Goal: Task Accomplishment & Management: Use online tool/utility

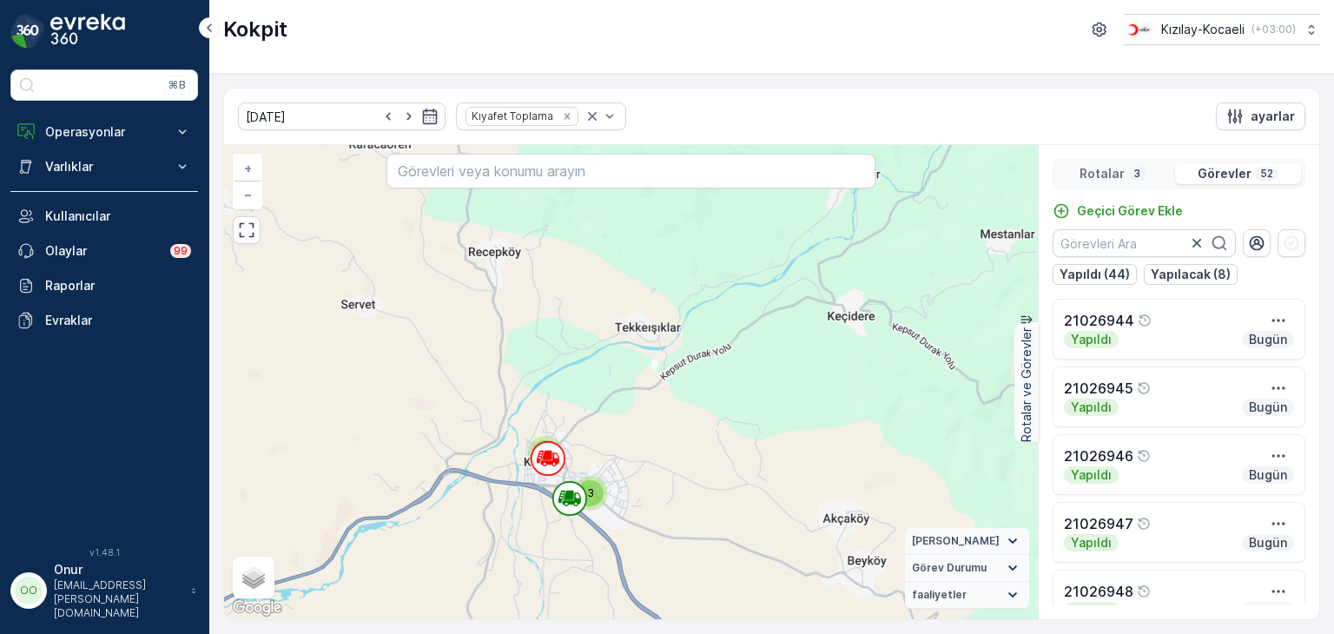
drag, startPoint x: 1182, startPoint y: 275, endPoint x: 1157, endPoint y: 275, distance: 25.2
click at [1179, 274] on p "Yapılacak (8)" at bounding box center [1191, 274] width 80 height 17
click at [1119, 277] on p "Yapılacak (8)" at bounding box center [1100, 274] width 80 height 17
click at [1147, 168] on div "Rotalar 3" at bounding box center [1112, 173] width 111 height 21
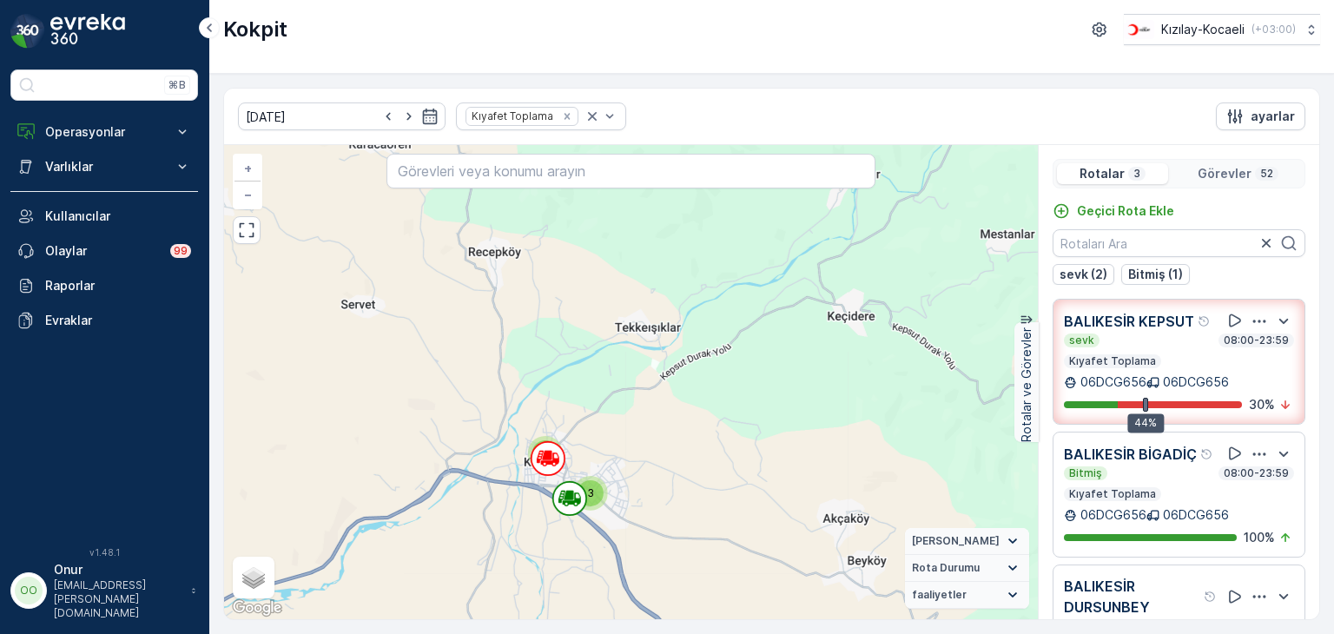
click at [1251, 330] on icon "button" at bounding box center [1259, 321] width 17 height 17
click at [1241, 344] on span "Daha fazla ayrıntı görün" at bounding box center [1238, 335] width 138 height 17
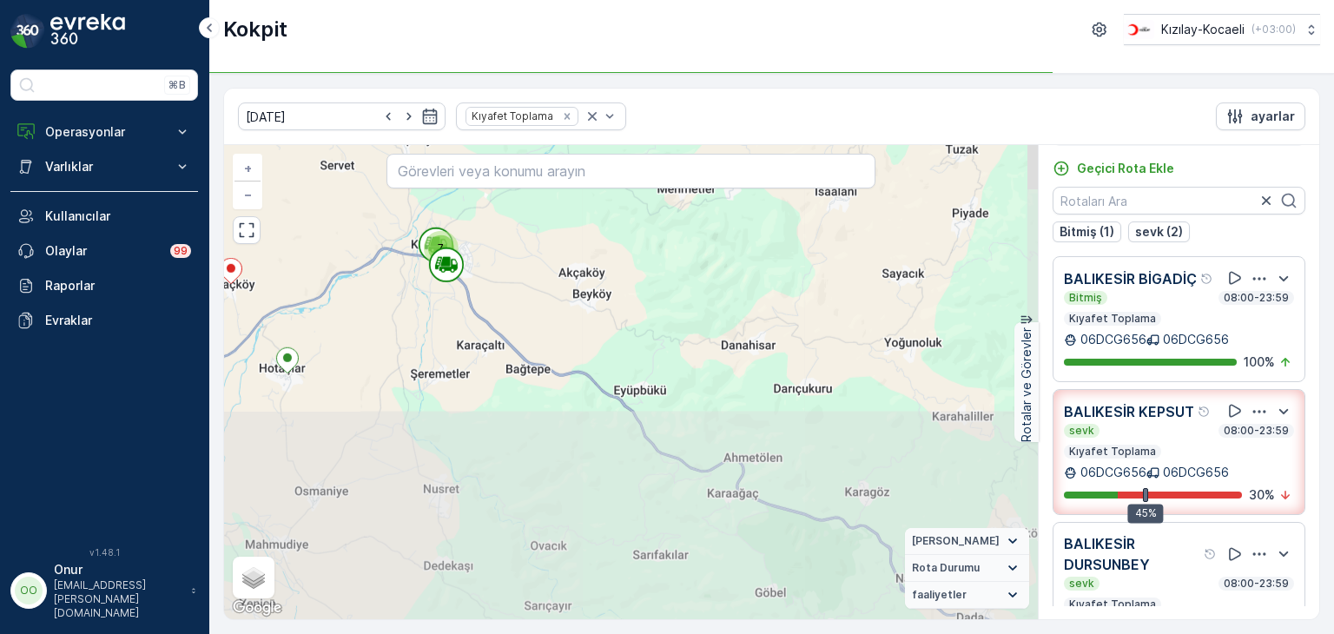
drag, startPoint x: 699, startPoint y: 532, endPoint x: 575, endPoint y: 293, distance: 269.3
click at [575, 293] on div "2 4 11 7 2 2 2 5 15 06DCG656 + − Uydu Yol haritası Arazi Karışık Leaflet Klavye…" at bounding box center [631, 382] width 814 height 474
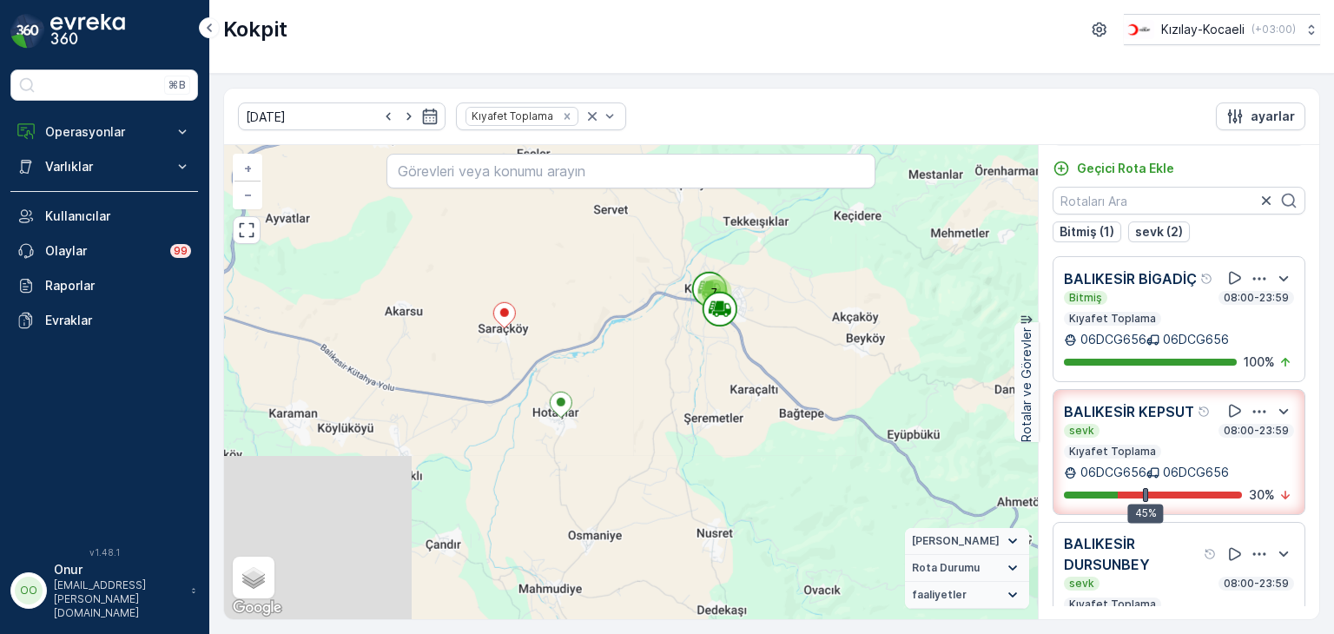
drag, startPoint x: 396, startPoint y: 398, endPoint x: 670, endPoint y: 442, distance: 277.2
click at [670, 442] on div "2 4 11 7 2 2 2 5 15 06DCG656 + − Uydu Yol haritası Arazi Karışık Leaflet Klavye…" at bounding box center [631, 382] width 814 height 474
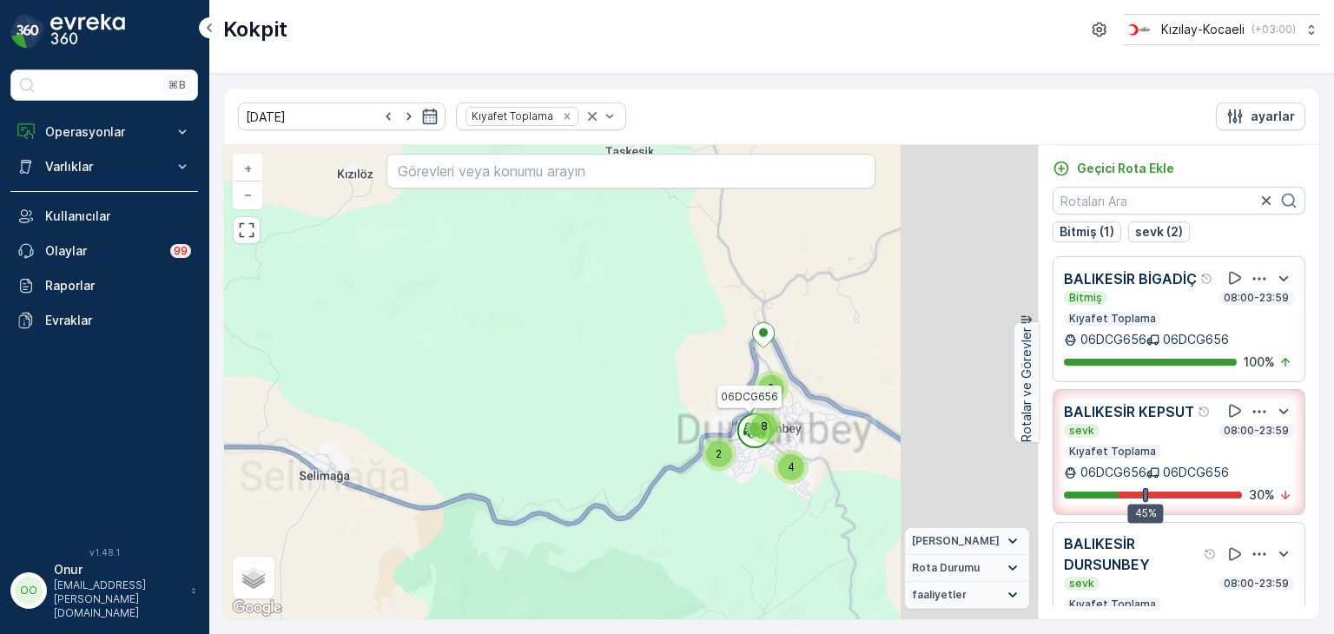
drag, startPoint x: 955, startPoint y: 493, endPoint x: 584, endPoint y: 441, distance: 374.6
click at [557, 445] on div "2 4 2 8 4 3 2 2 2 5 12 3 06DCG656 + − Uydu Yol haritası Arazi Karışık Leaflet K…" at bounding box center [631, 382] width 814 height 474
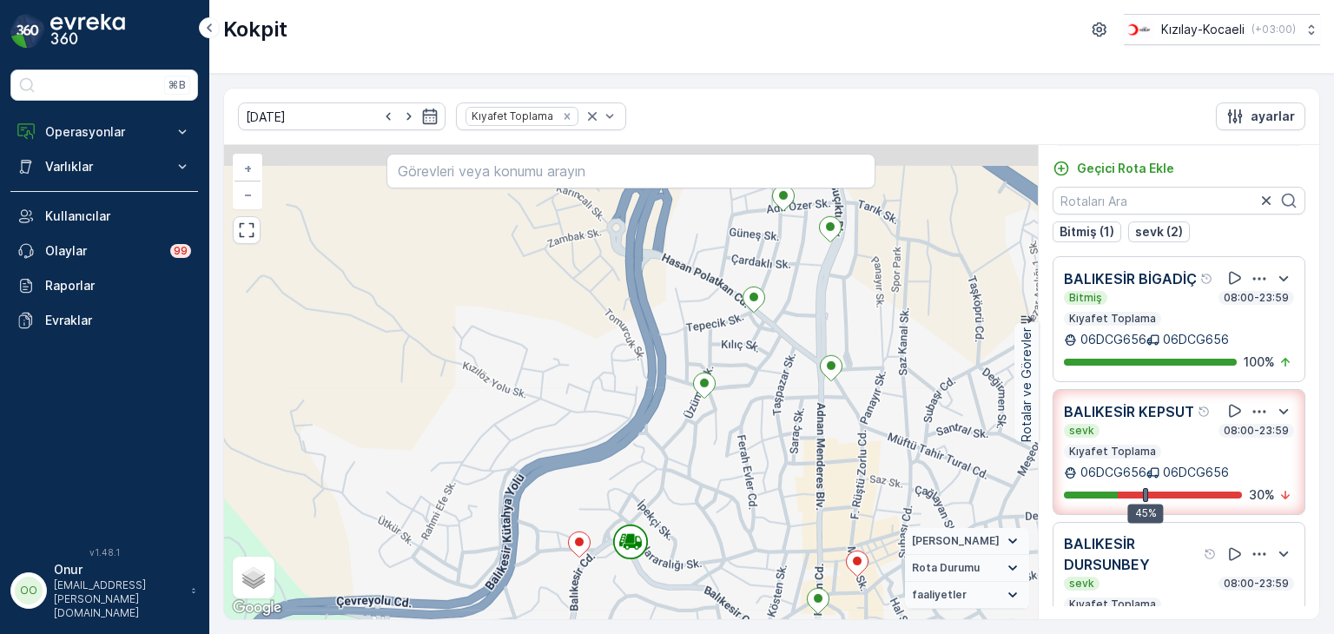
drag, startPoint x: 761, startPoint y: 369, endPoint x: 712, endPoint y: 540, distance: 177.1
click at [712, 540] on div "2 2 + − Uydu Yol haritası Arazi Karışık Leaflet Klavye kısayolları Harita Veril…" at bounding box center [631, 382] width 814 height 474
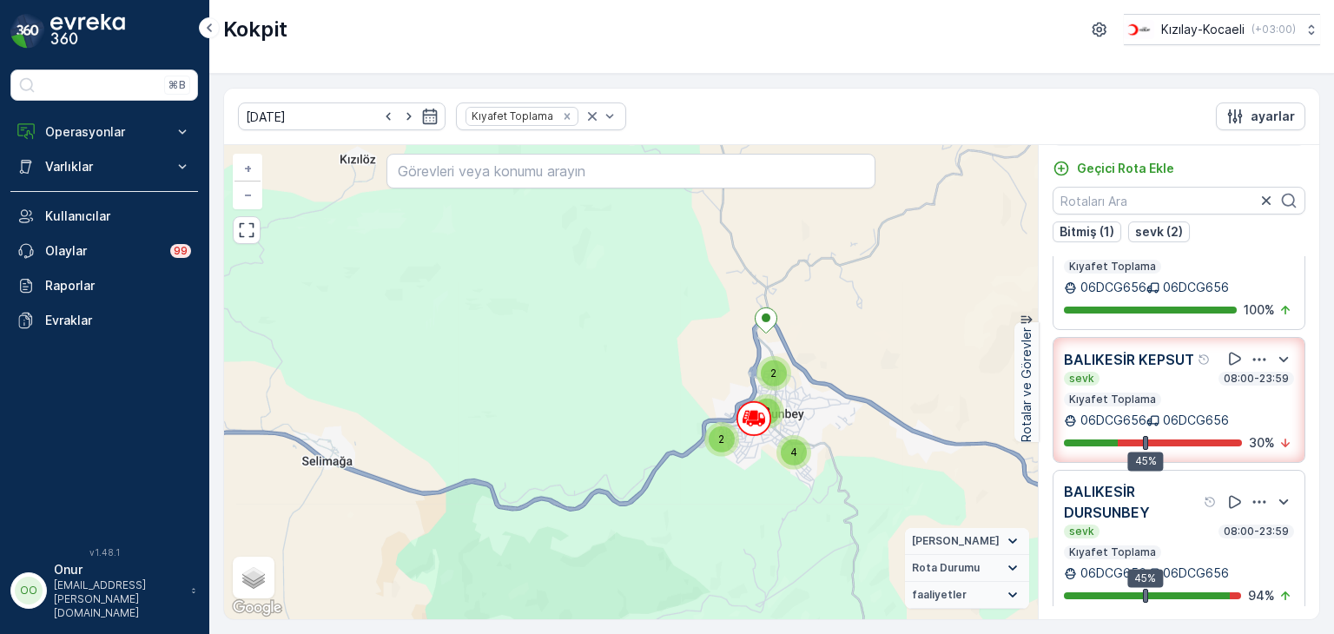
scroll to position [101, 0]
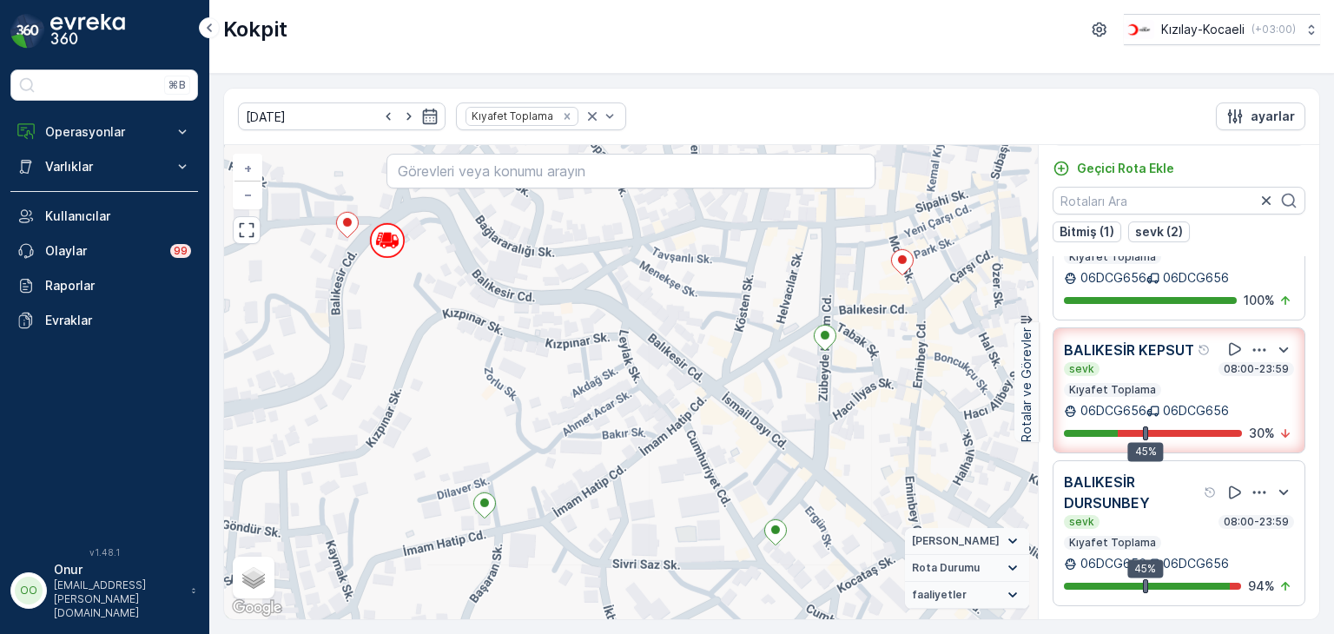
drag, startPoint x: 732, startPoint y: 400, endPoint x: 911, endPoint y: 355, distance: 185.2
click at [911, 355] on div "2 + − Uydu Yol haritası Arazi Karışık Leaflet Klavye kısayolları Harita Veriler…" at bounding box center [631, 382] width 814 height 474
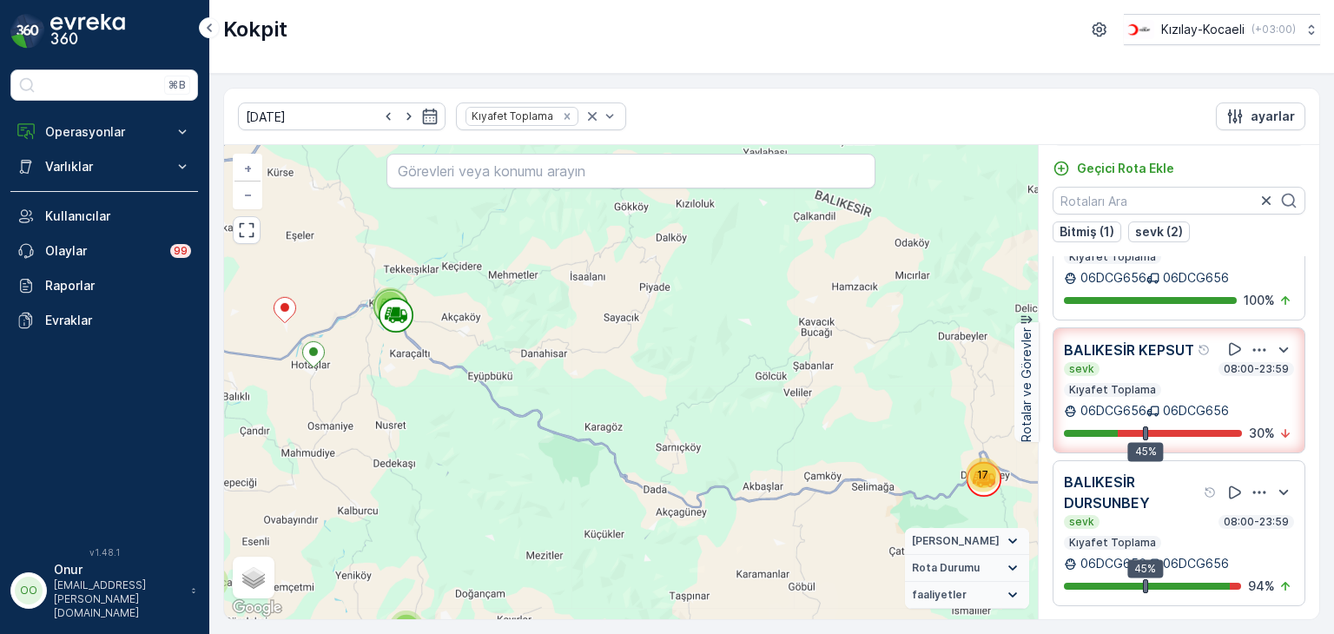
click at [1255, 494] on icon "button" at bounding box center [1259, 492] width 17 height 17
click at [1250, 487] on span "Daha fazla ayrıntı görün" at bounding box center [1238, 477] width 138 height 17
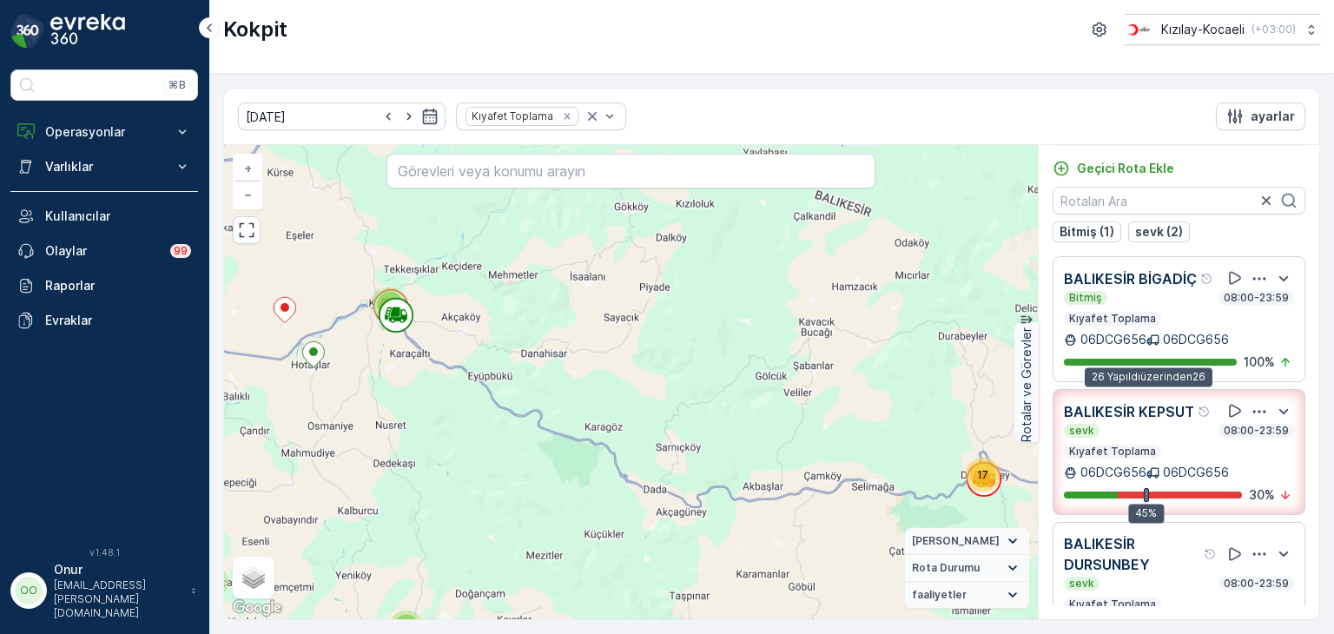
scroll to position [87, 0]
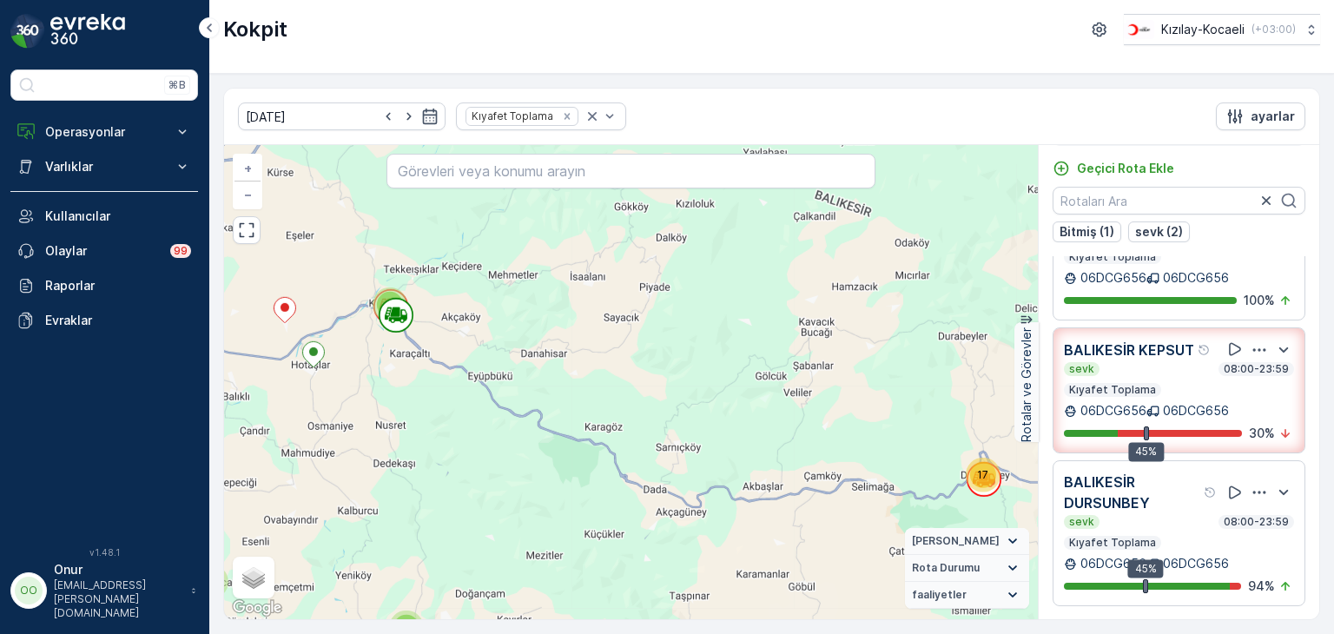
click at [1254, 351] on icon "button" at bounding box center [1260, 349] width 13 height 3
click at [1248, 348] on span "Daha fazla ayrıntı görün" at bounding box center [1238, 338] width 138 height 17
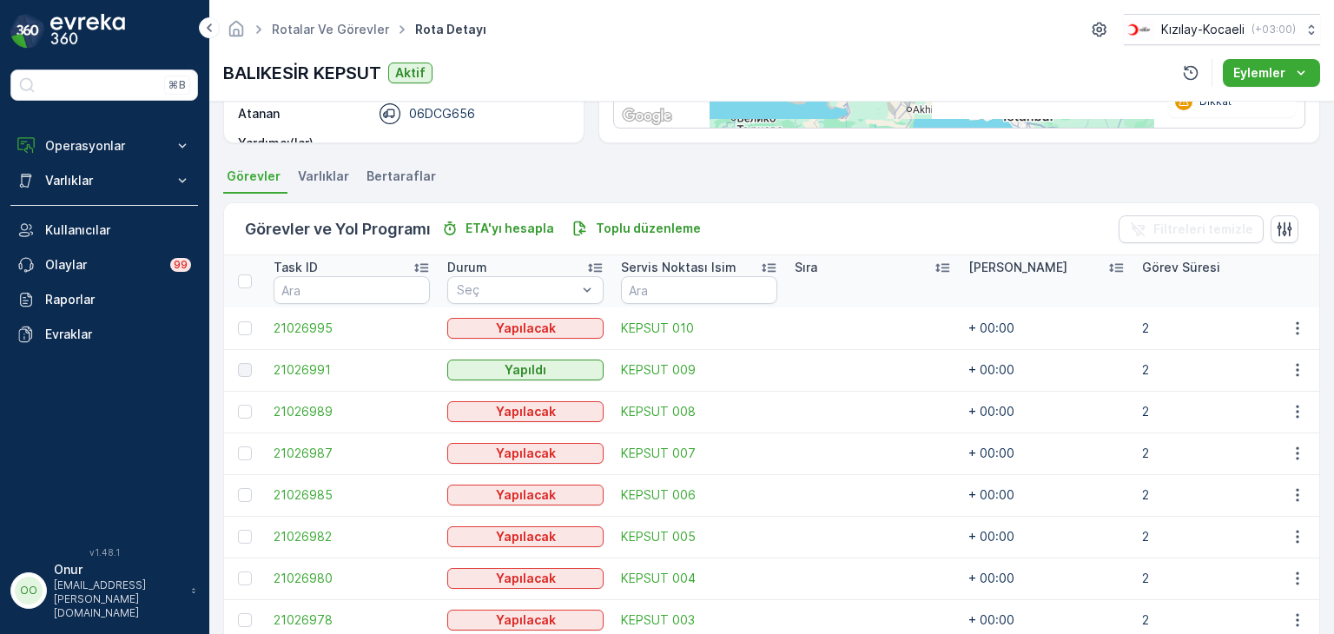
scroll to position [348, 0]
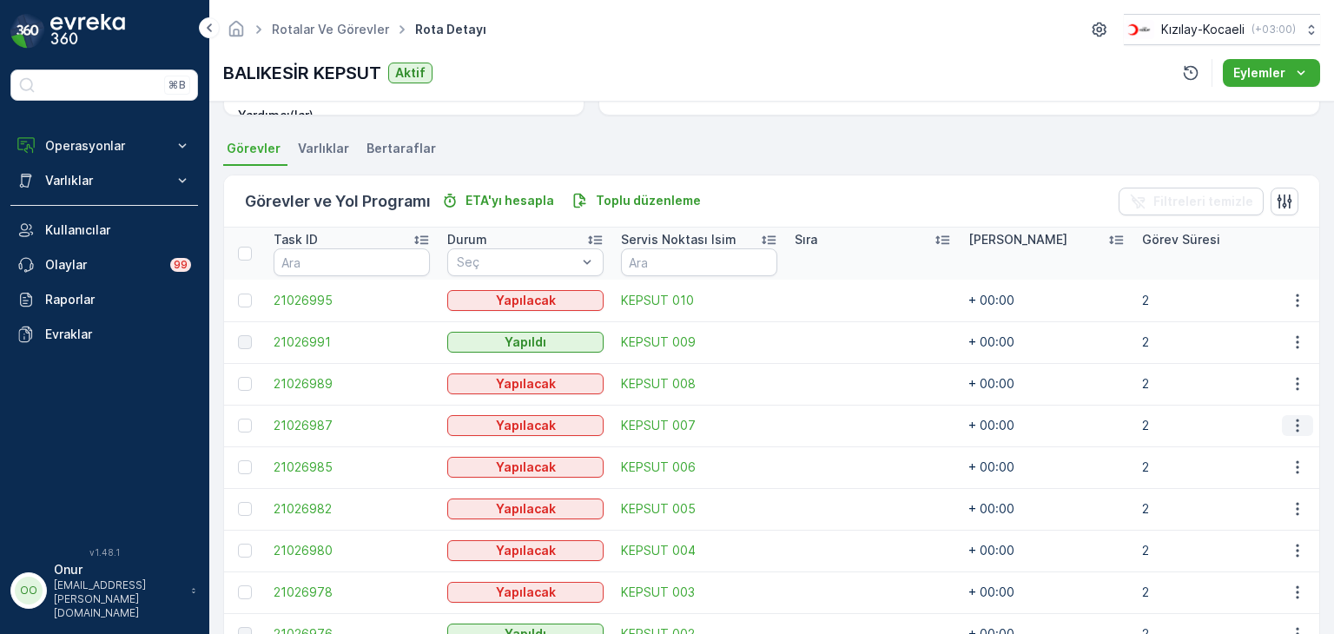
click at [1299, 426] on icon "button" at bounding box center [1297, 425] width 17 height 17
click at [1238, 445] on span "Daha fazla ayrıntı görün" at bounding box center [1214, 477] width 50 height 70
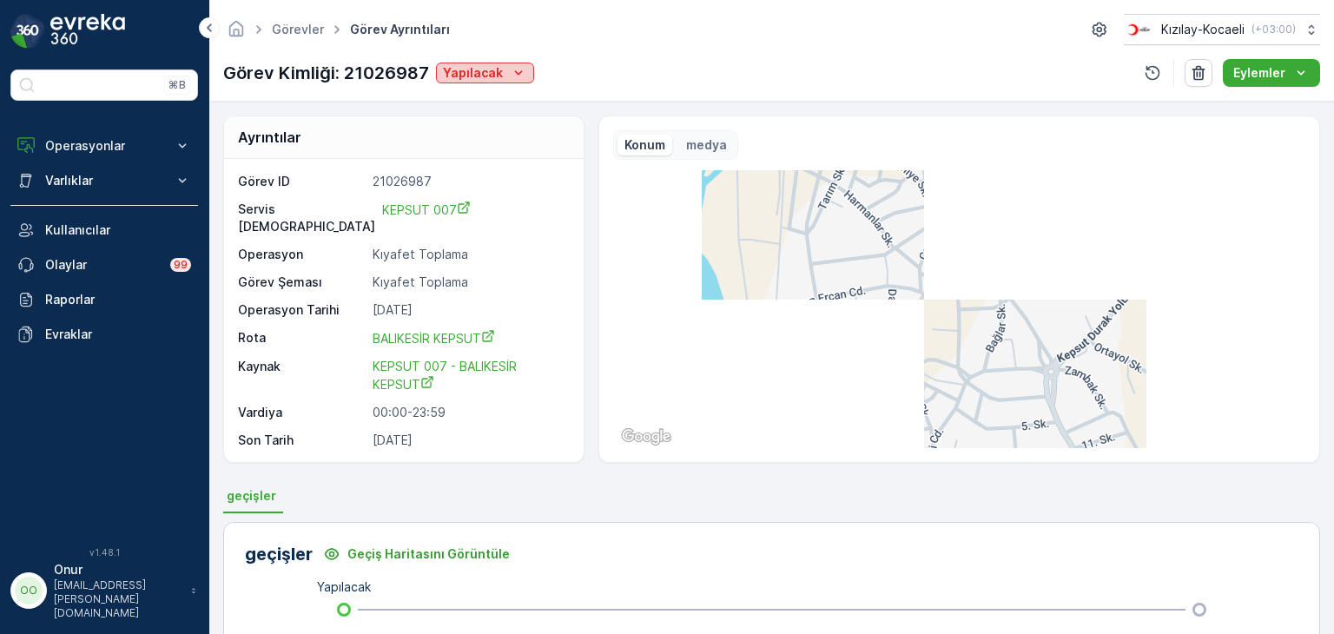
click at [510, 81] on icon "Yapılacak" at bounding box center [518, 72] width 17 height 17
click at [480, 98] on span "Yapıldı" at bounding box center [465, 98] width 37 height 17
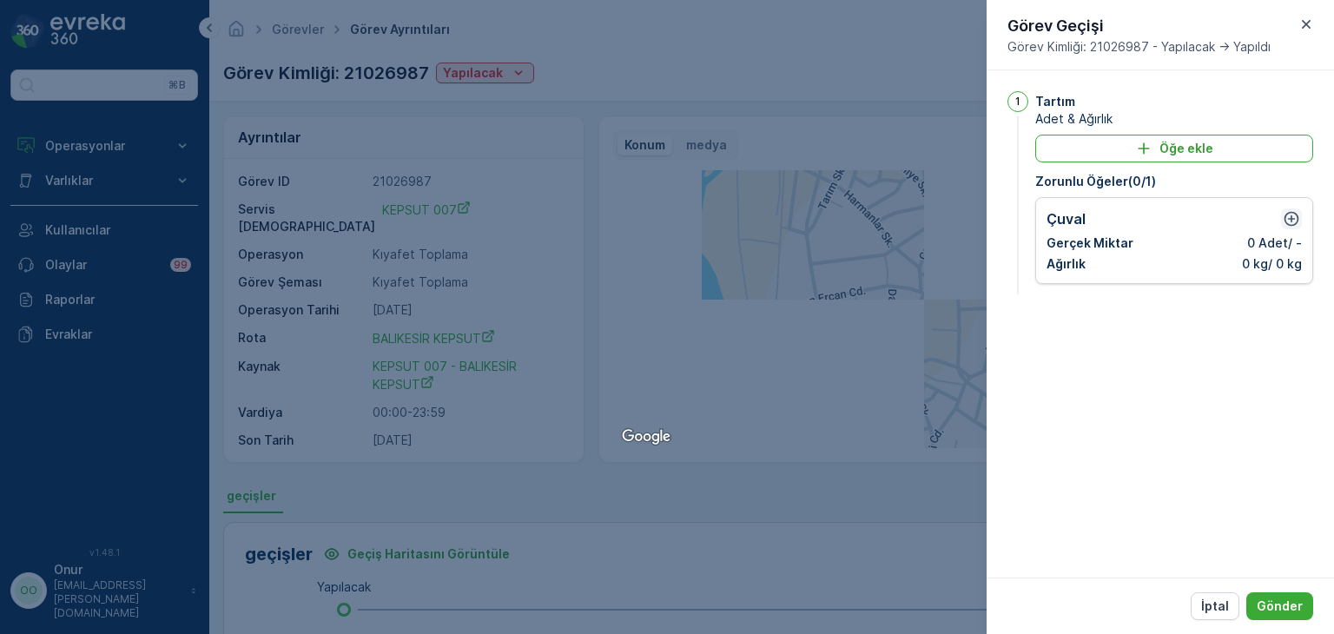
click at [1290, 217] on icon "button" at bounding box center [1292, 219] width 15 height 15
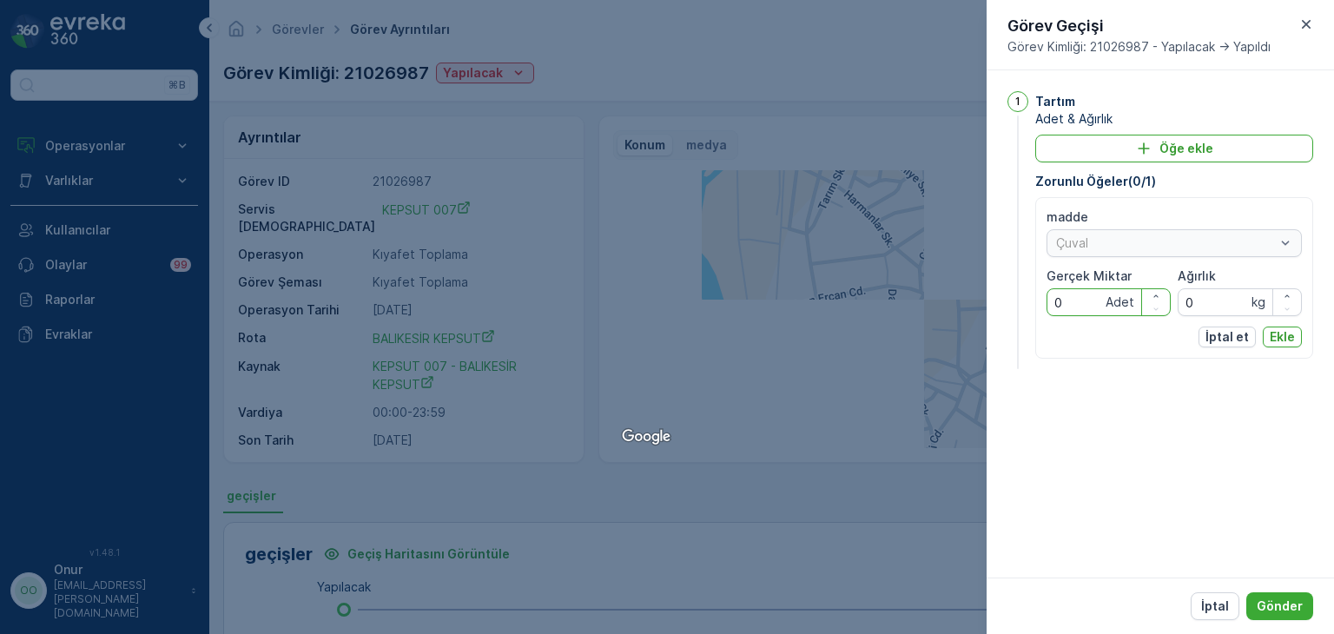
drag, startPoint x: 1089, startPoint y: 306, endPoint x: 1015, endPoint y: 303, distance: 73.9
click at [1015, 303] on div "1 Tartım Adet & Ağırlık Öğe ekle Zorunlu Öğeler ( 0 / 1 ) madde Çuval Gerçek Mi…" at bounding box center [1161, 231] width 306 height 281
type Miktar "5"
drag, startPoint x: 1222, startPoint y: 314, endPoint x: 1133, endPoint y: 307, distance: 88.9
click at [1133, 307] on div "madde Çuval Gerçek Miktar 5 Adet Ağırlık 0 kg" at bounding box center [1174, 263] width 255 height 108
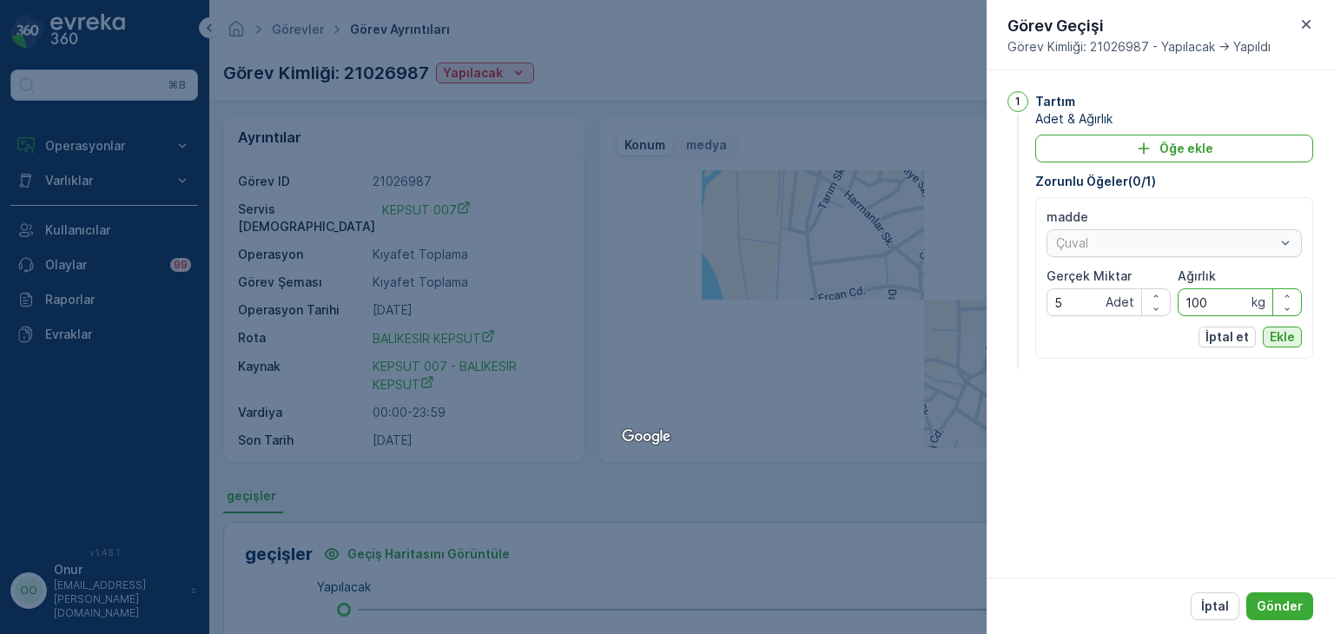
type input "100"
click at [1288, 339] on p "Ekle" at bounding box center [1282, 336] width 25 height 17
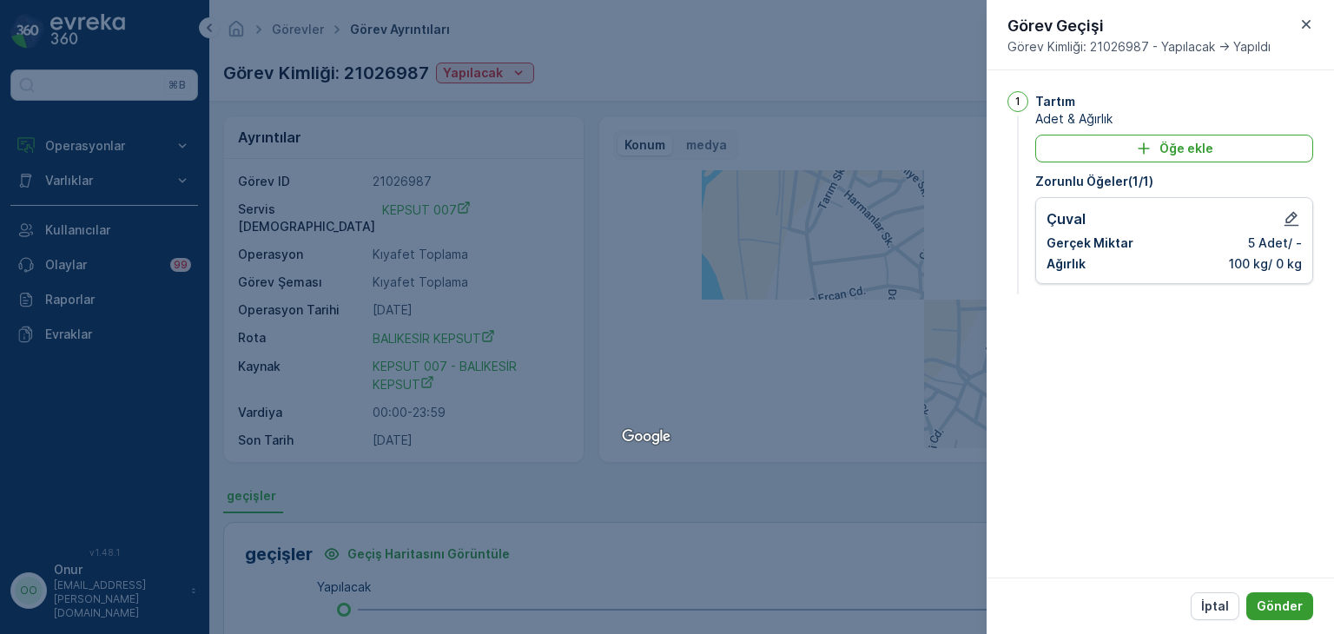
click at [1290, 617] on button "Gönder" at bounding box center [1280, 607] width 67 height 28
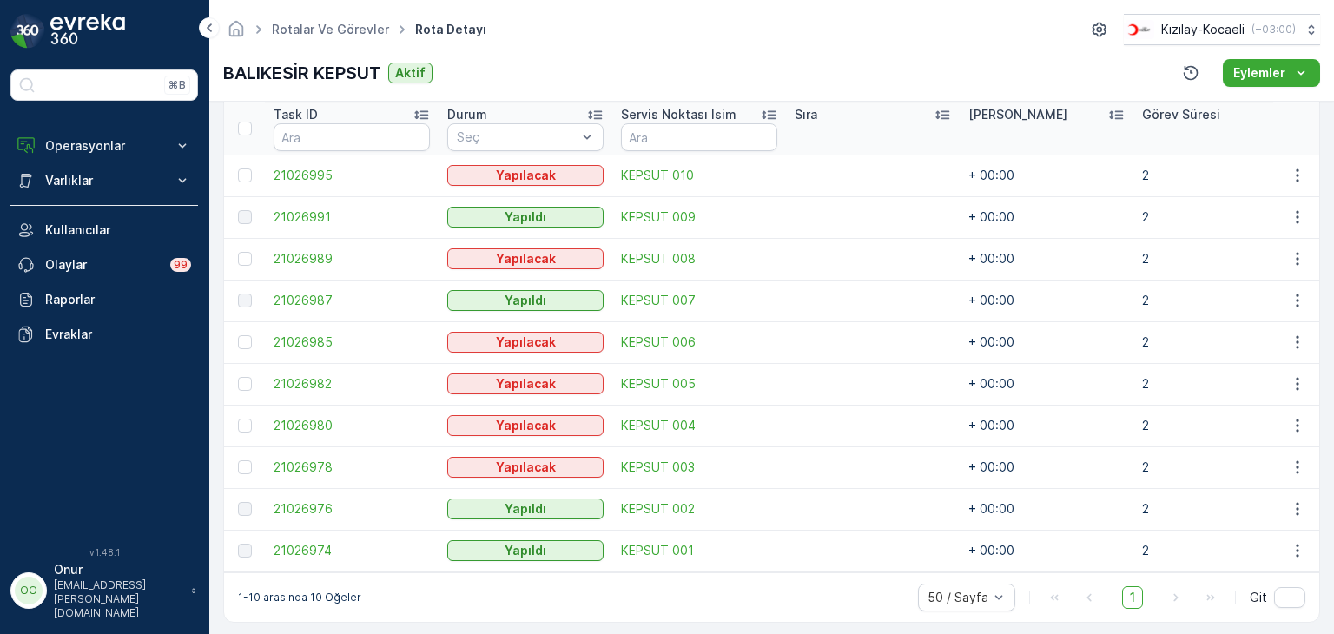
scroll to position [490, 0]
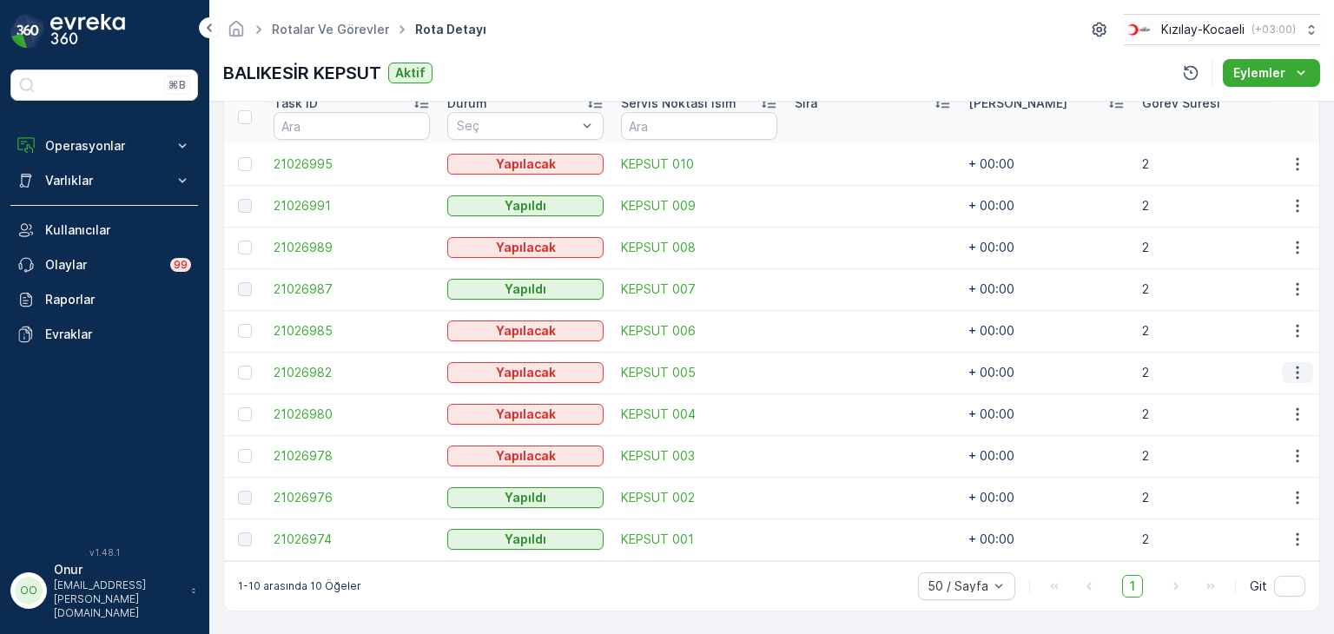
click at [1289, 369] on icon "button" at bounding box center [1297, 372] width 17 height 17
click at [1238, 385] on span "Daha fazla ayrıntı görün" at bounding box center [1214, 417] width 50 height 70
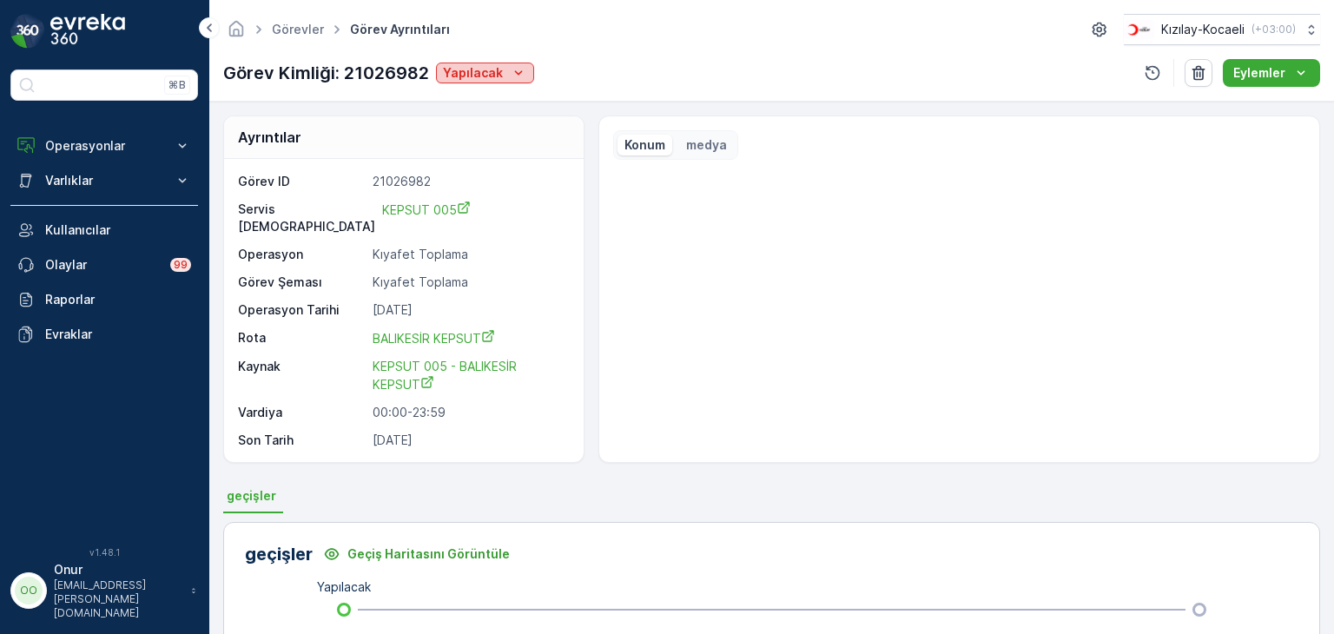
click at [510, 63] on button "Yapılacak" at bounding box center [485, 73] width 98 height 21
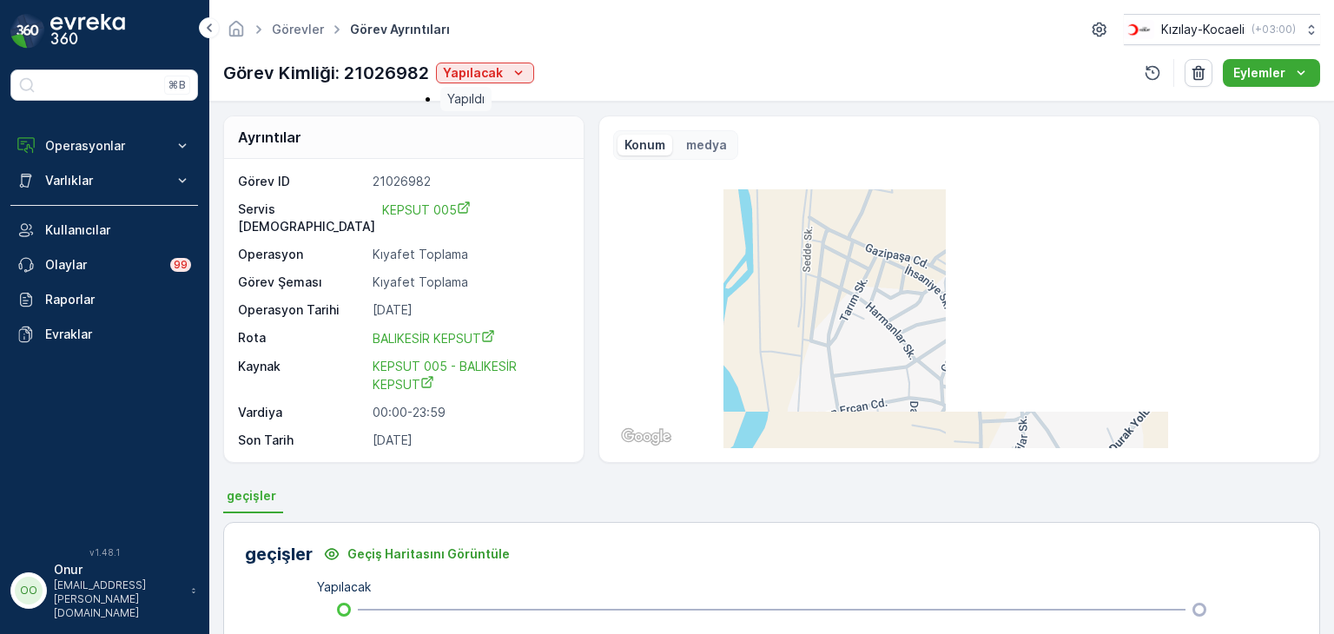
click at [485, 95] on span "Yapıldı" at bounding box center [465, 98] width 37 height 17
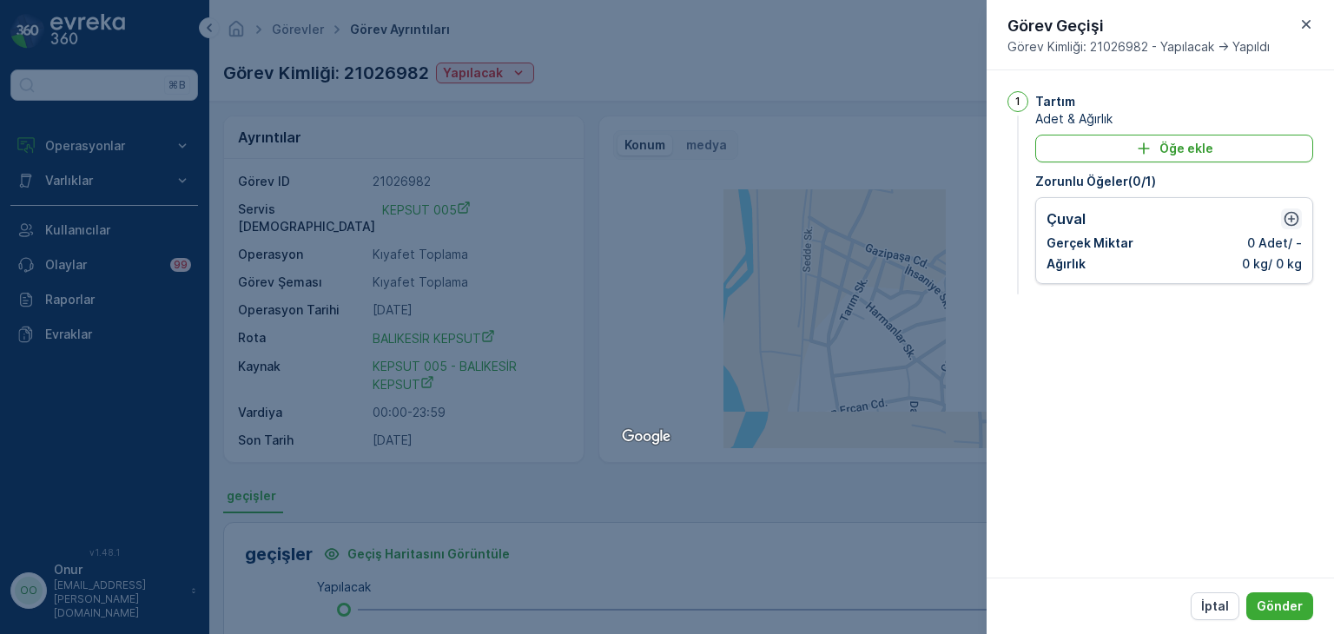
click at [1288, 222] on icon "button" at bounding box center [1291, 218] width 17 height 17
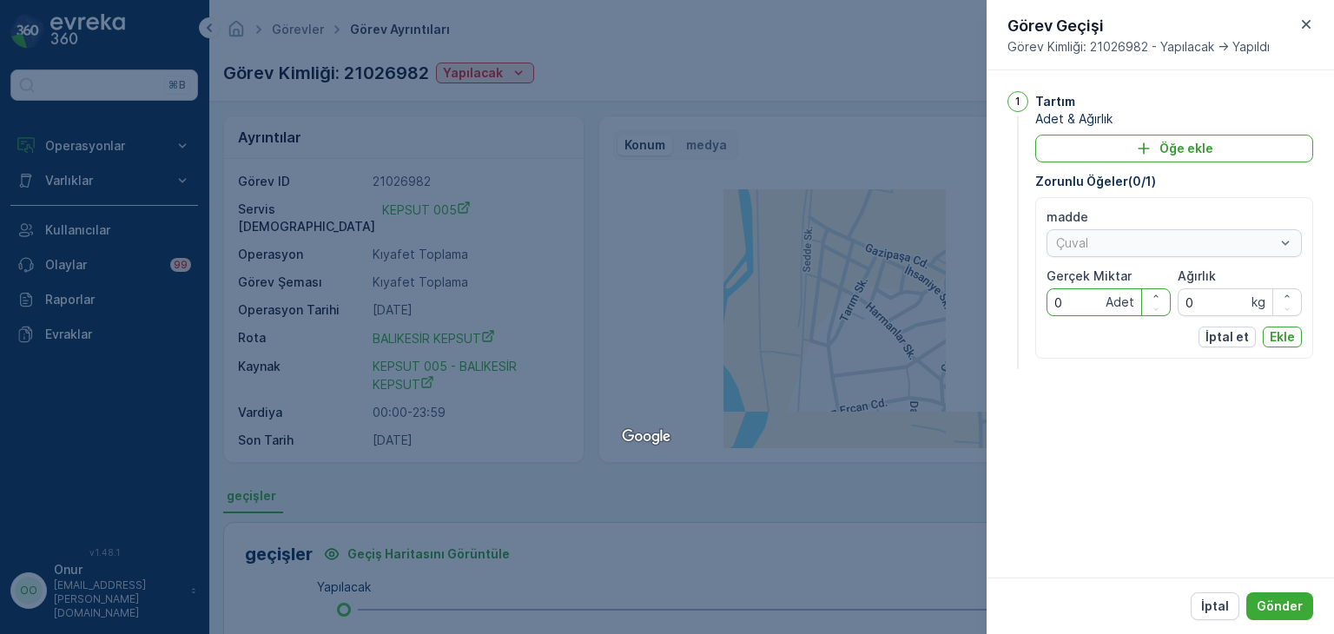
drag, startPoint x: 1098, startPoint y: 306, endPoint x: 980, endPoint y: 321, distance: 119.1
click at [980, 321] on div "Görevler Görev Ayrıntıları Kızılay-Kocaeli ( +03:00 ) Görev Kimliği: 21026982 Y…" at bounding box center [771, 317] width 1125 height 634
type Miktar "5"
drag, startPoint x: 1207, startPoint y: 299, endPoint x: 1161, endPoint y: 299, distance: 46.0
click at [1161, 299] on div "madde Çuval Gerçek Miktar 5 Adet Ağırlık 0 kg" at bounding box center [1174, 263] width 255 height 108
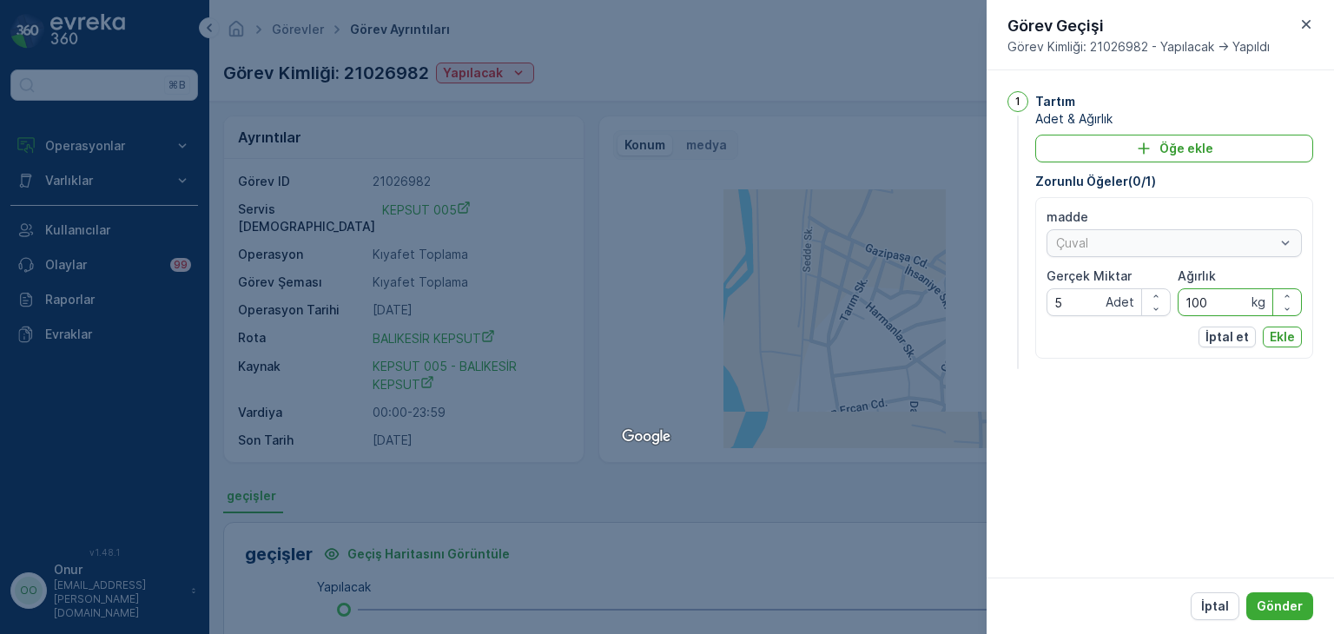
type input "100"
click at [1281, 334] on p "Ekle" at bounding box center [1282, 336] width 25 height 17
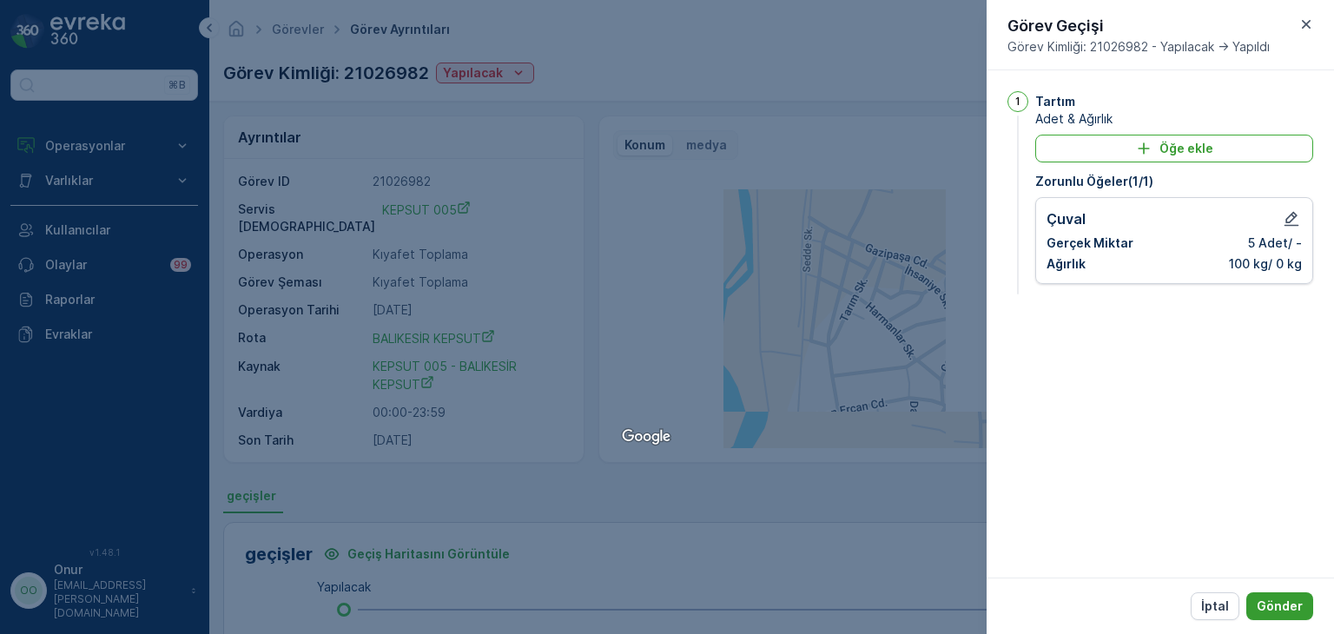
click at [1279, 609] on p "Gönder" at bounding box center [1280, 606] width 46 height 17
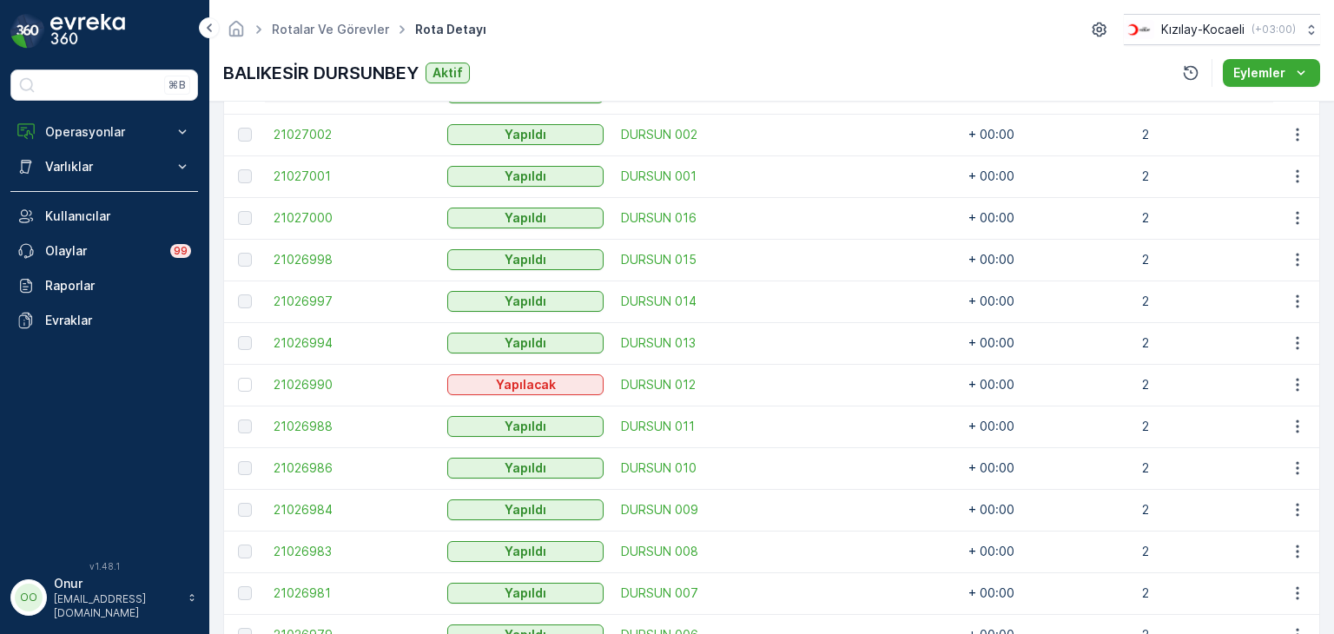
scroll to position [695, 0]
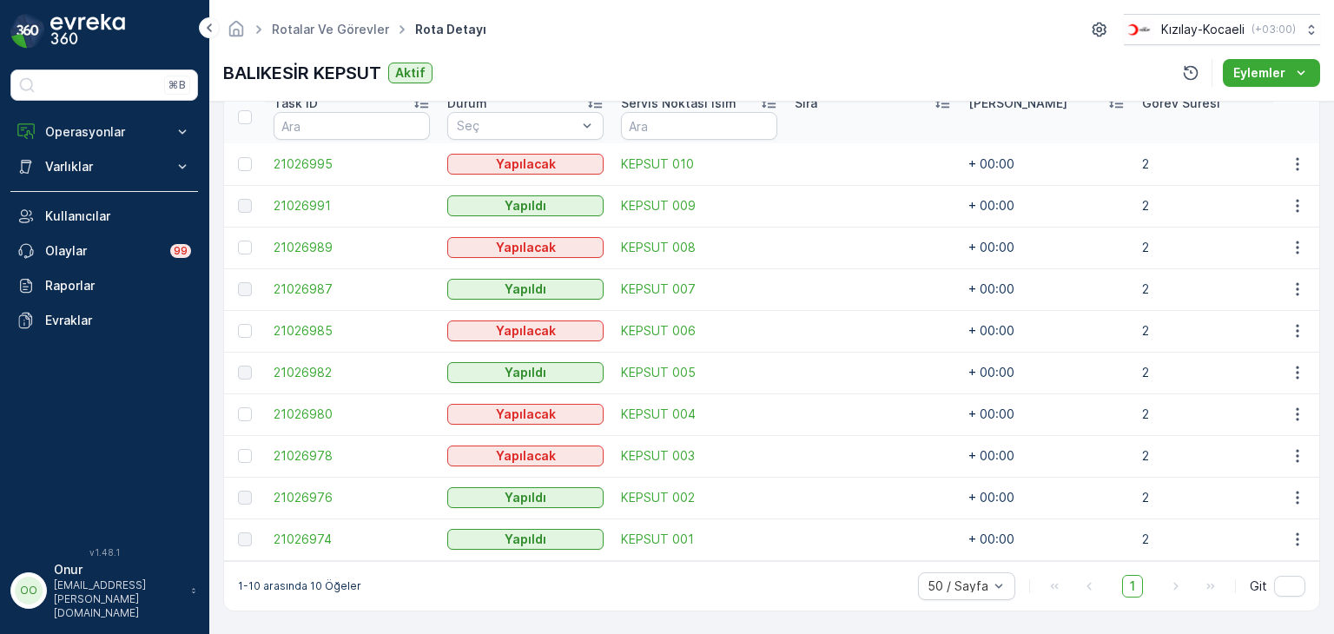
scroll to position [490, 0]
click at [1293, 408] on icon "button" at bounding box center [1297, 414] width 17 height 17
click at [1268, 434] on span "Daha fazla ayrıntı görün" at bounding box center [1258, 432] width 138 height 17
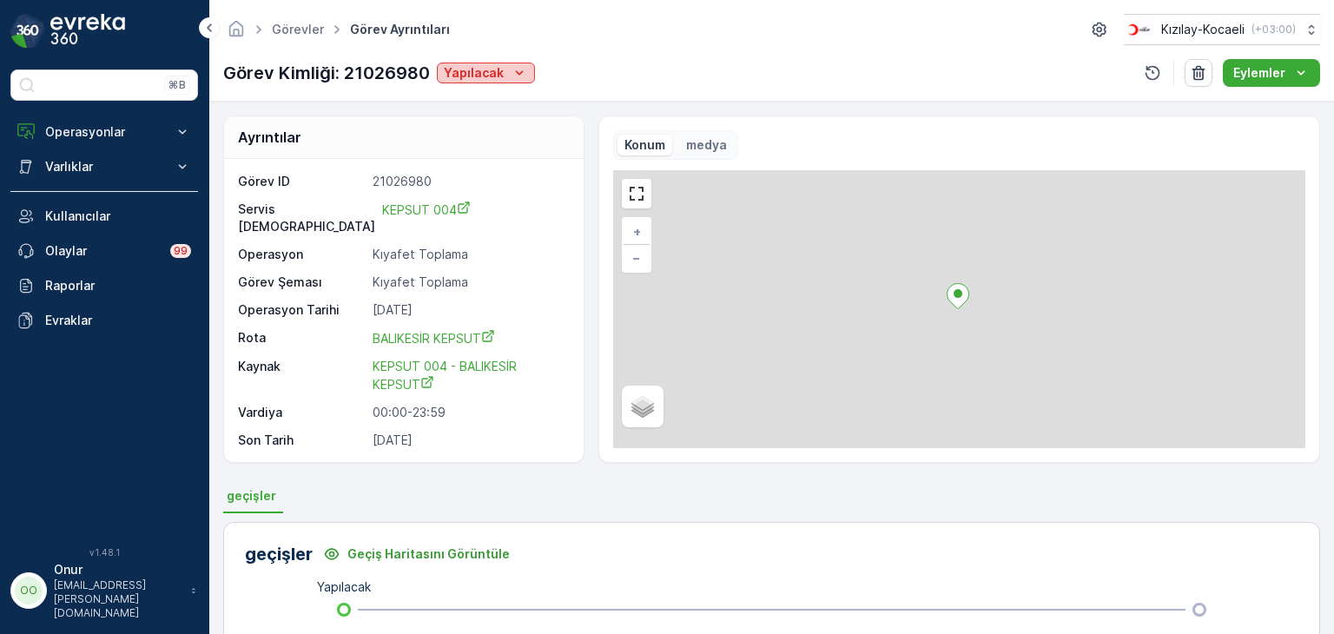
click at [506, 67] on div "Yapılacak" at bounding box center [486, 72] width 84 height 17
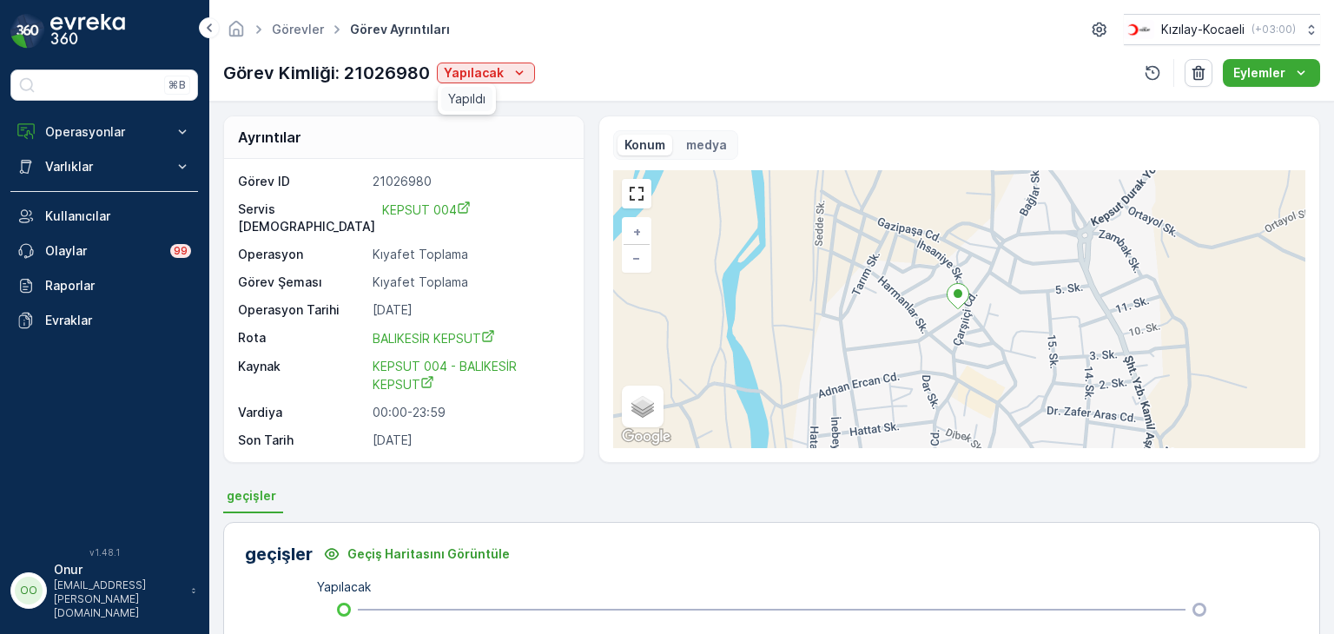
click at [473, 96] on span "Yapıldı" at bounding box center [466, 98] width 37 height 17
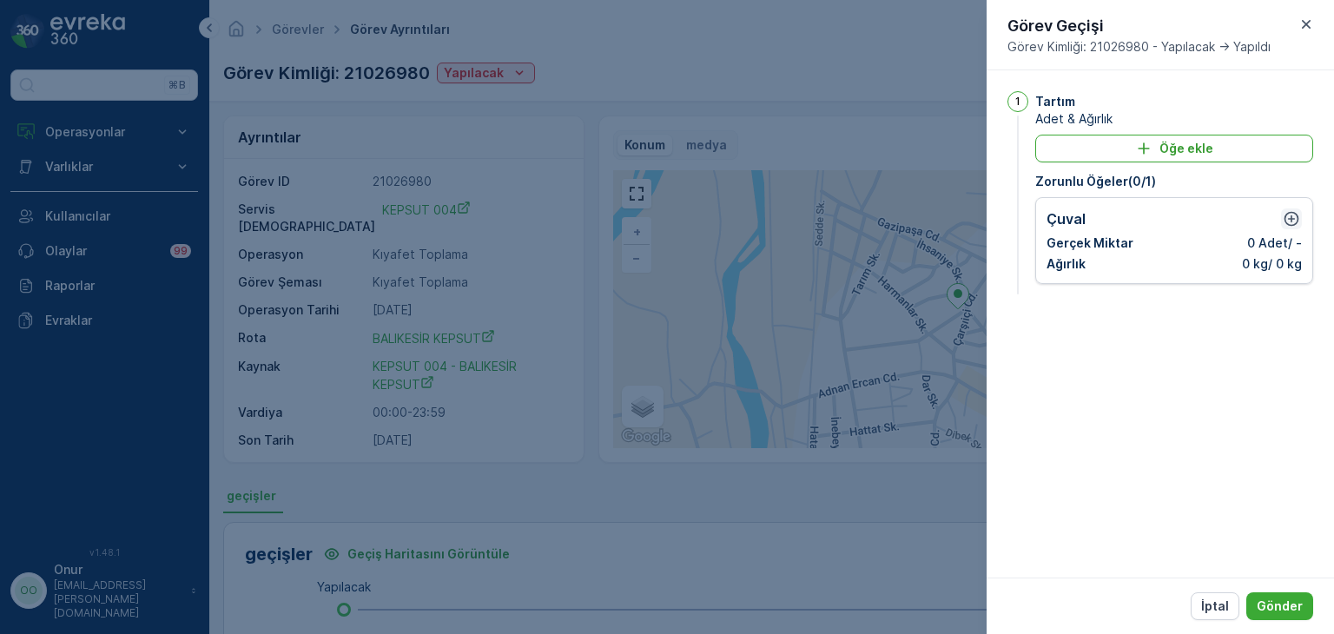
click at [1288, 219] on icon "button" at bounding box center [1291, 218] width 17 height 17
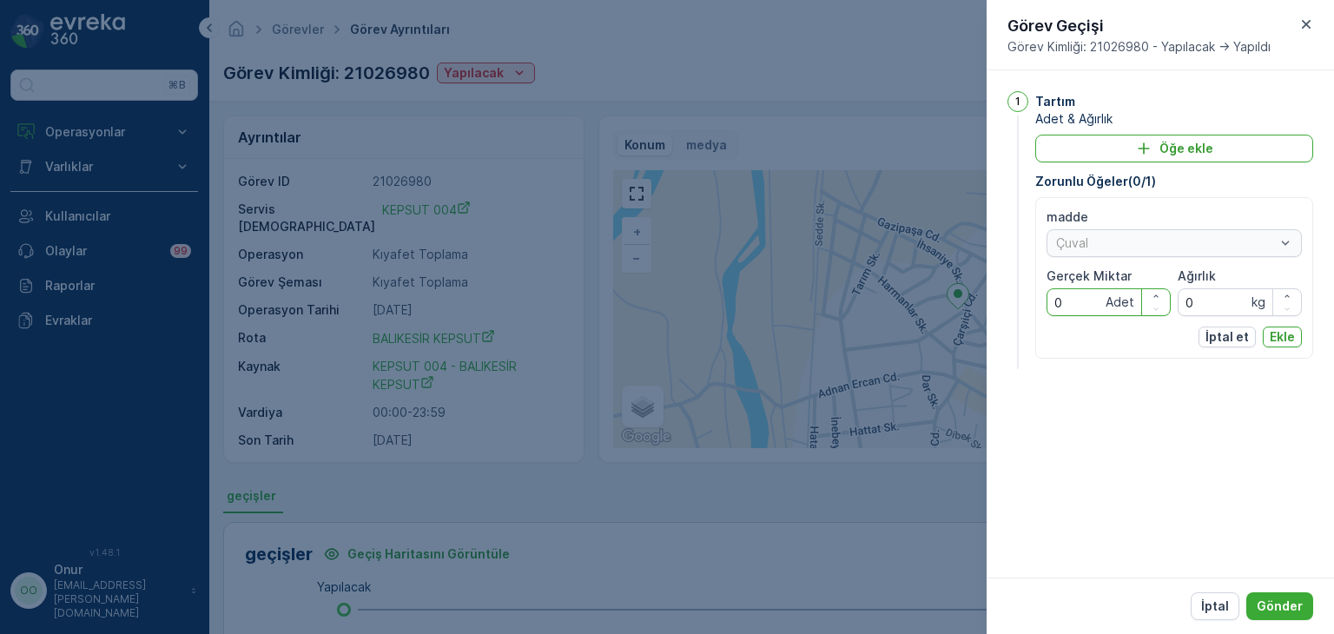
drag, startPoint x: 1073, startPoint y: 304, endPoint x: 1041, endPoint y: 308, distance: 32.4
click at [1041, 308] on div "madde Çuval Gerçek Miktar 0 Adet Ağırlık 0 kg İptal et Ekle" at bounding box center [1175, 278] width 278 height 162
type Miktar "5"
drag, startPoint x: 1202, startPoint y: 295, endPoint x: 1164, endPoint y: 297, distance: 38.3
click at [1164, 297] on div "madde Çuval Gerçek Miktar 5 Adet Ağırlık 0 kg" at bounding box center [1174, 263] width 255 height 108
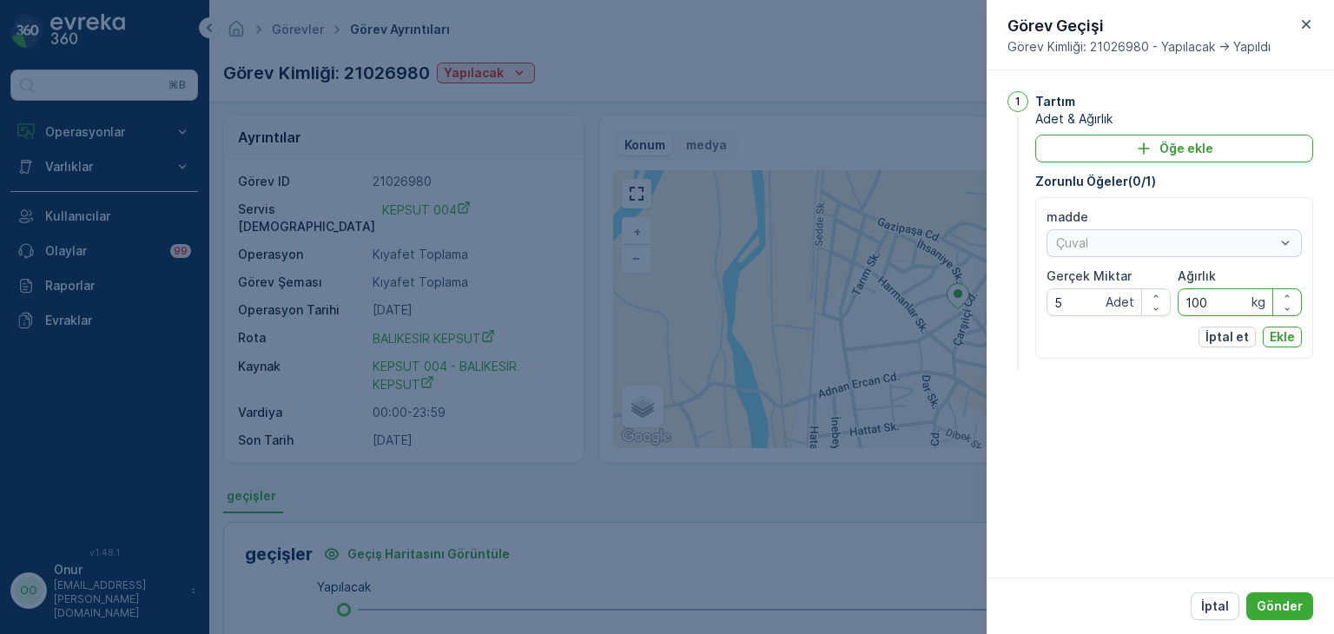
type input "100"
click at [1295, 349] on div "madde Çuval Gerçek Miktar 5 Adet Ağırlık 100 kg İptal et Ekle" at bounding box center [1175, 278] width 278 height 162
click at [1293, 346] on button "Ekle" at bounding box center [1282, 337] width 39 height 21
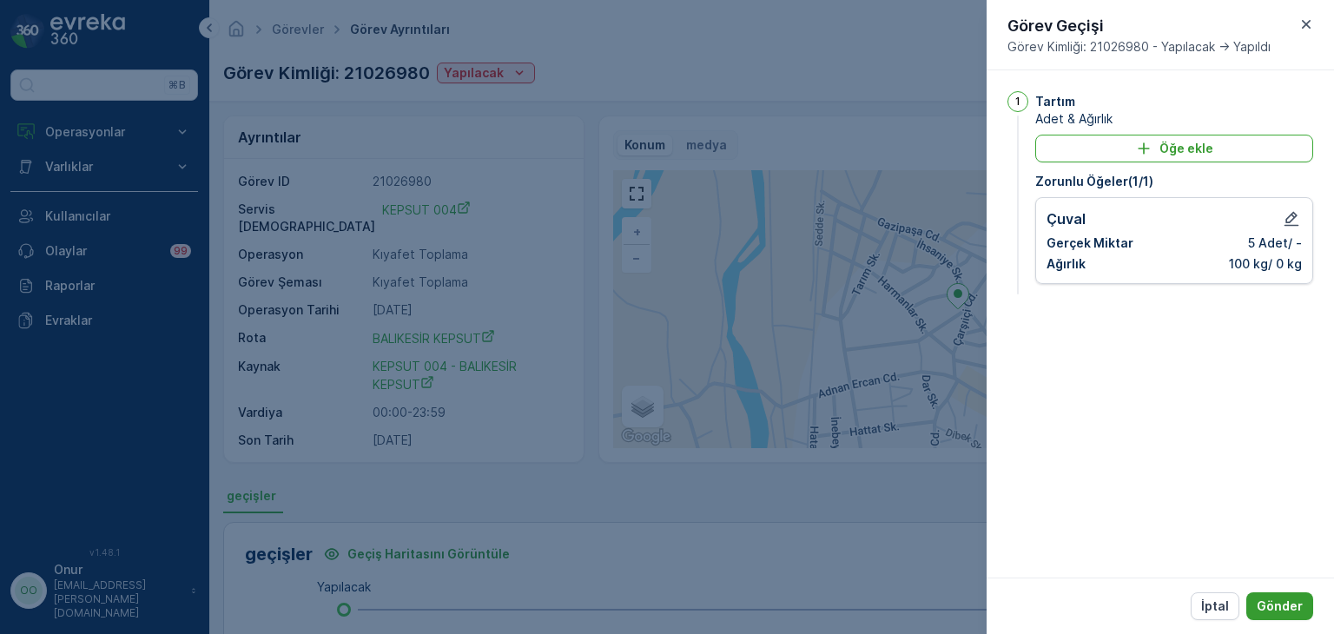
click at [1296, 603] on p "Gönder" at bounding box center [1280, 606] width 46 height 17
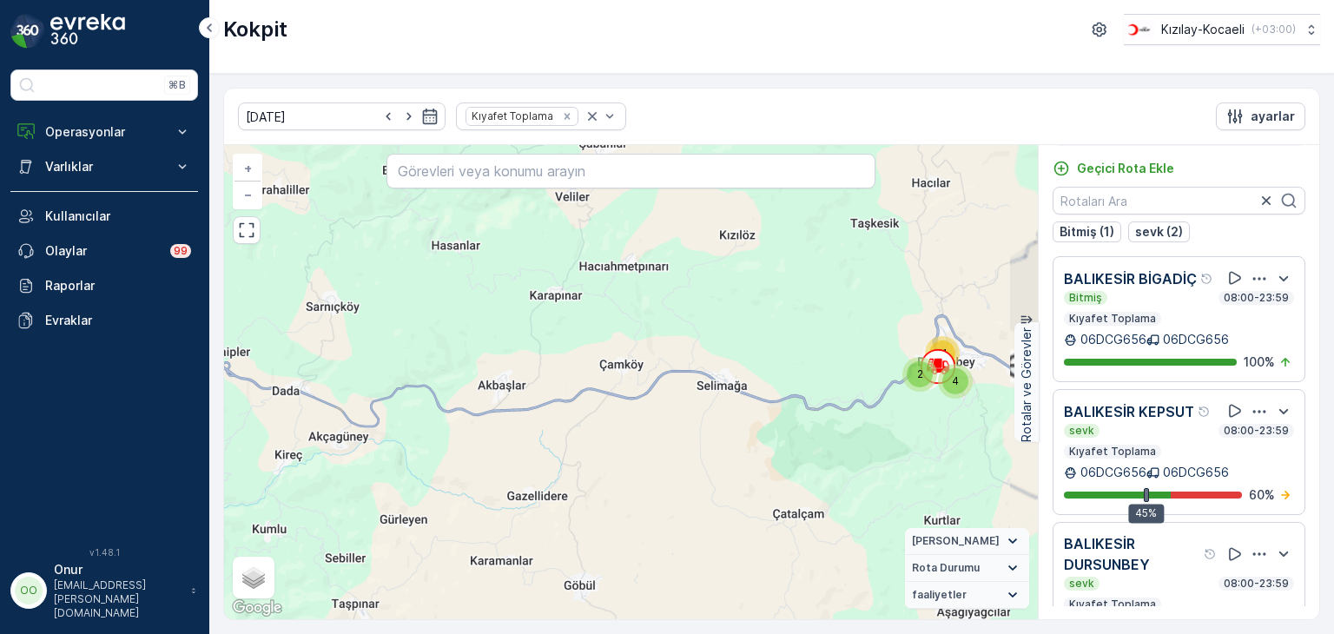
drag, startPoint x: 909, startPoint y: 348, endPoint x: 673, endPoint y: 374, distance: 236.9
click at [673, 374] on div "17 22 2 4 11 7 2 2 5 2 15 + − Uydu Yol haritası Arazi Karışık Leaflet Klavye kı…" at bounding box center [631, 382] width 814 height 474
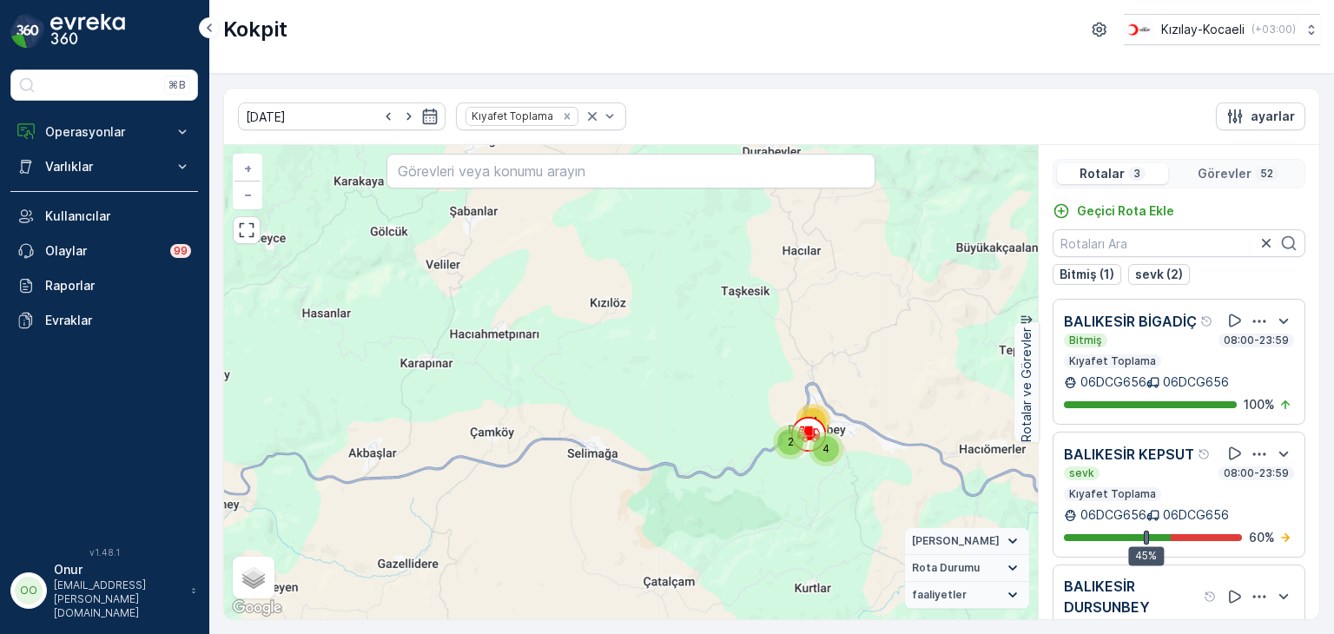
click at [1234, 180] on p "Görevler" at bounding box center [1225, 173] width 54 height 17
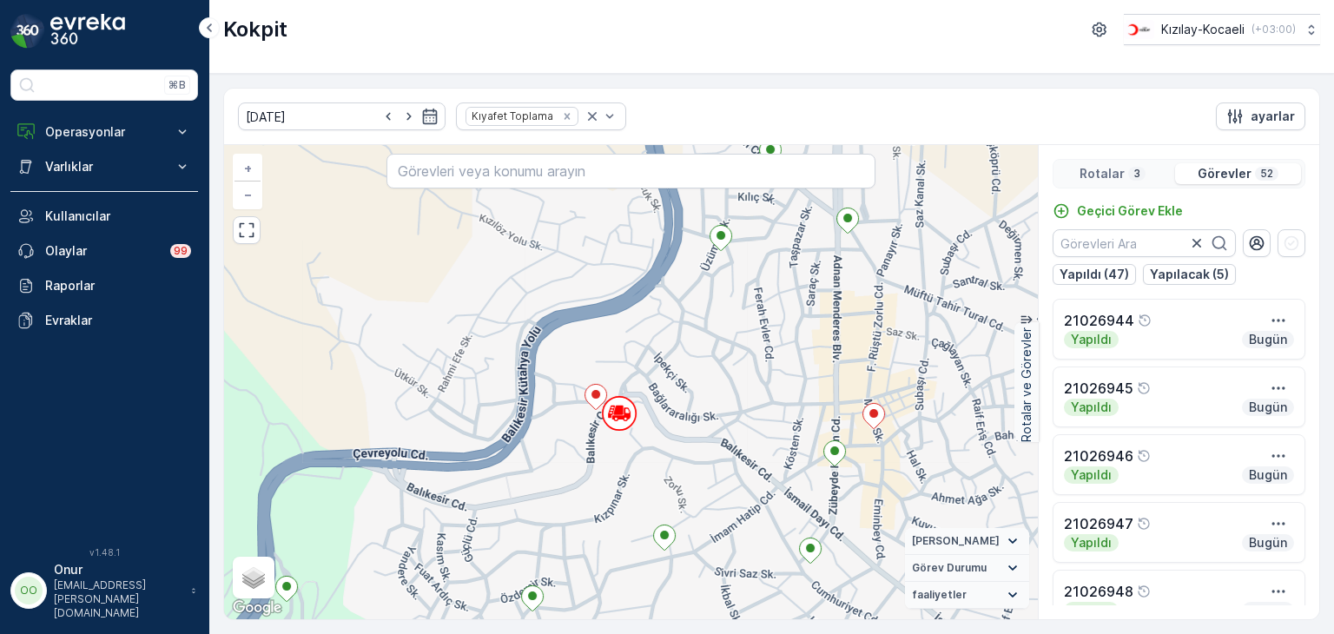
drag, startPoint x: 700, startPoint y: 504, endPoint x: 720, endPoint y: 365, distance: 140.4
click at [720, 365] on div "2 2 + − Uydu Yol haritası Arazi Karışık Leaflet Klavye kısayolları Harita Veril…" at bounding box center [631, 382] width 814 height 474
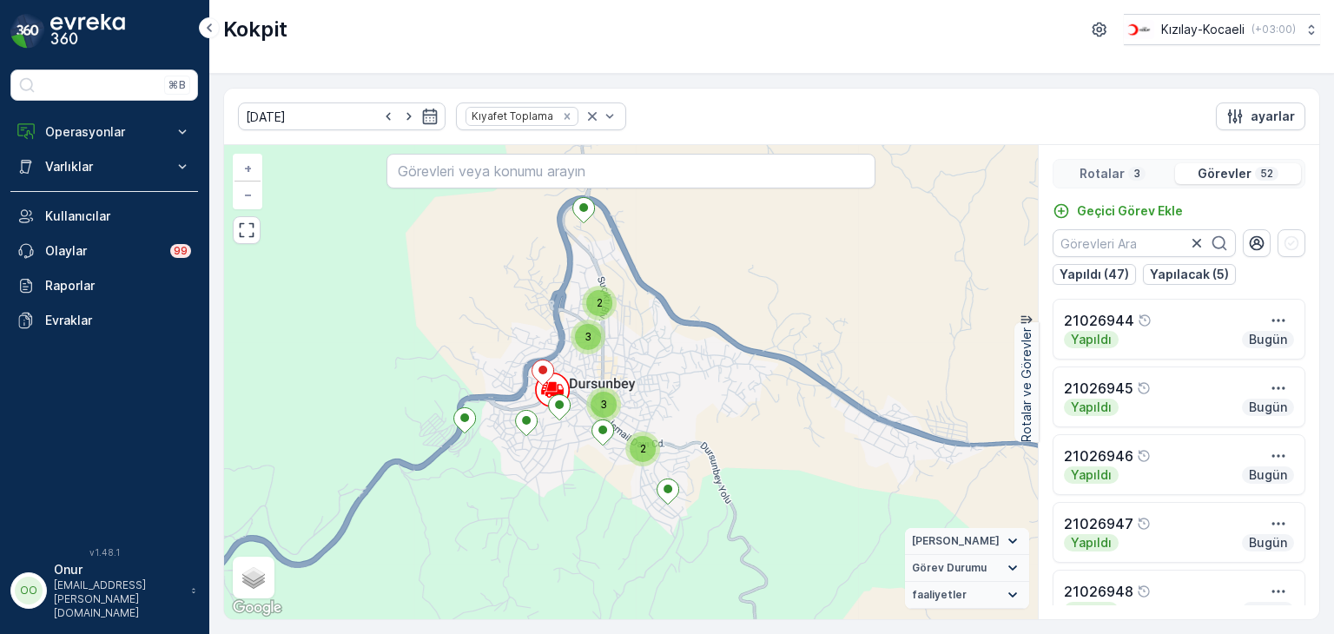
click at [1233, 165] on p "Görevler" at bounding box center [1225, 173] width 54 height 17
click at [1230, 170] on p "Görevler" at bounding box center [1225, 173] width 54 height 17
click at [1136, 167] on p "3" at bounding box center [1137, 174] width 10 height 14
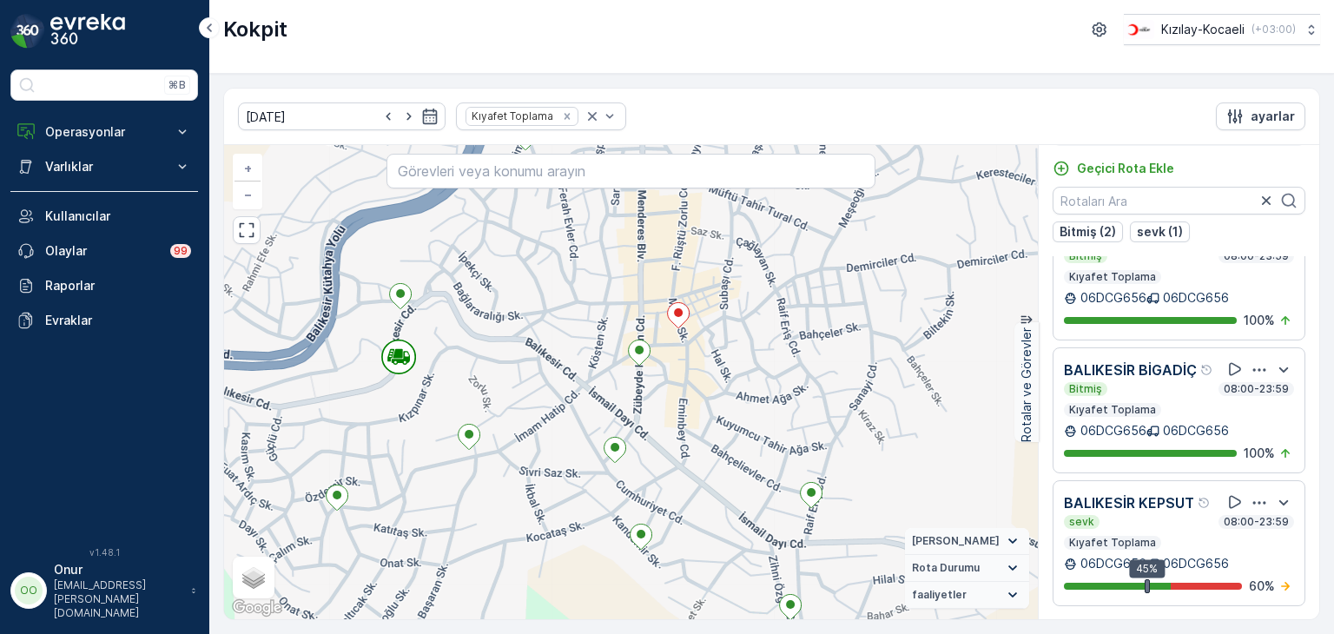
scroll to position [101, 0]
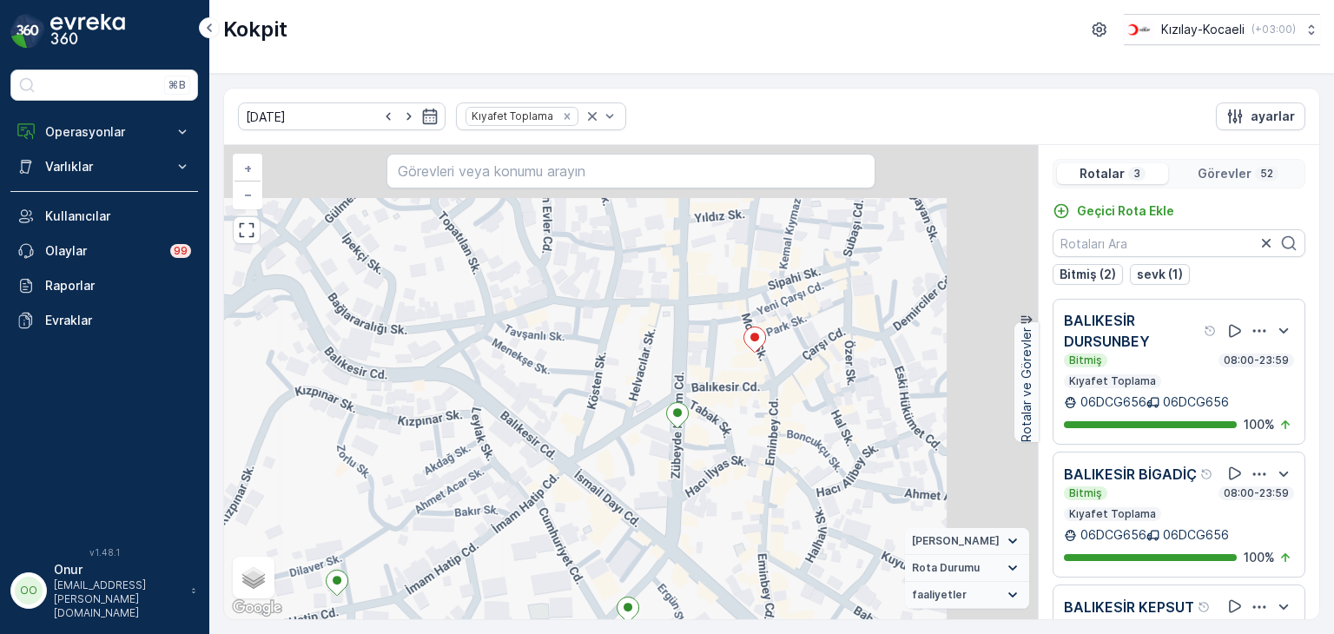
drag, startPoint x: 824, startPoint y: 394, endPoint x: 668, endPoint y: 477, distance: 176.5
click at [668, 477] on div "2 + − Uydu Yol haritası Arazi Karışık Leaflet Klavye kısayolları Harita Veriler…" at bounding box center [631, 382] width 814 height 474
